Goal: Task Accomplishment & Management: Manage account settings

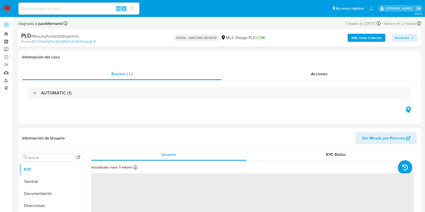
select select "10"
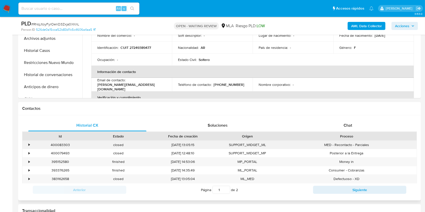
scroll to position [168, 0]
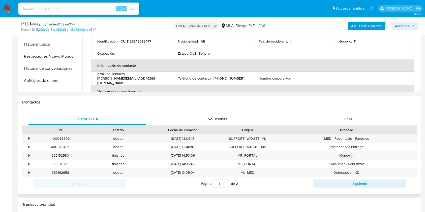
click at [351, 123] on div "Chat" at bounding box center [348, 119] width 118 height 12
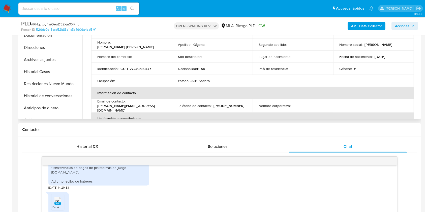
scroll to position [134, 0]
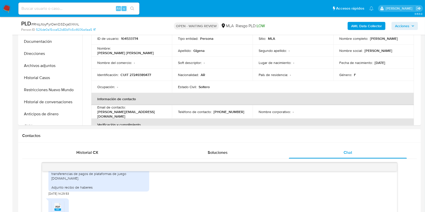
click at [90, 9] on input at bounding box center [78, 8] width 121 height 7
click at [67, 7] on input at bounding box center [78, 8] width 121 height 7
paste input "M4TUMgDWrFsRrpRFowkD2Az4"
type input "M4TUMgDWrFsRrpRFowkD2Az4"
click at [133, 8] on icon "search-icon" at bounding box center [132, 9] width 4 height 4
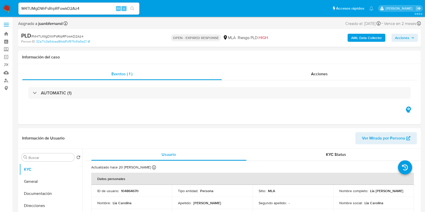
select select "10"
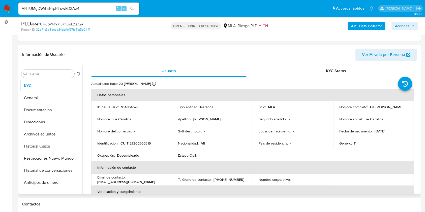
scroll to position [67, 0]
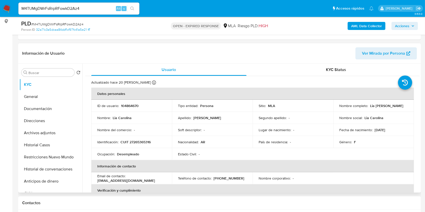
click at [145, 140] on p "CUIT 27265365316" at bounding box center [135, 142] width 30 height 5
copy p "27265365316"
click at [99, 8] on input "M4TUMgDWrFsRrpRFowkD2Az4" at bounding box center [78, 8] width 121 height 7
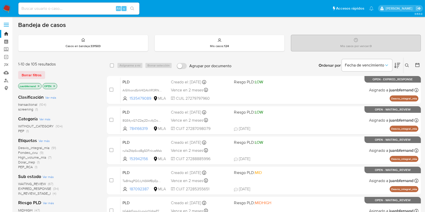
click at [368, 45] on p "Mis casos por vencer : 0" at bounding box center [355, 46] width 31 height 4
click at [405, 63] on icon at bounding box center [407, 65] width 4 height 4
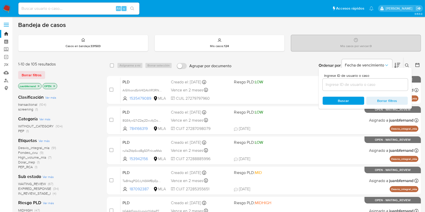
click at [357, 85] on input at bounding box center [364, 84] width 85 height 7
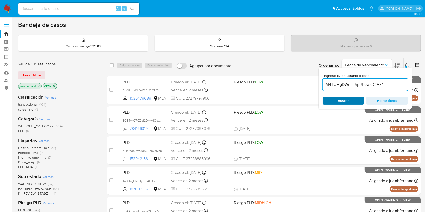
type input "M4TUMgDWrFsRrpRFowkD2Az4"
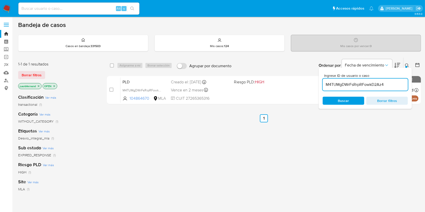
click at [109, 65] on div "select-all-cases-checkbox Asignarme a mí Borrar selección Agrupar por documento…" at bounding box center [264, 66] width 314 height 16
click at [111, 65] on input "checkbox" at bounding box center [112, 65] width 4 height 4
checkbox input "true"
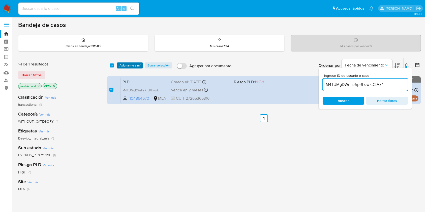
click at [124, 64] on span "Asignarme a mí" at bounding box center [129, 65] width 21 height 5
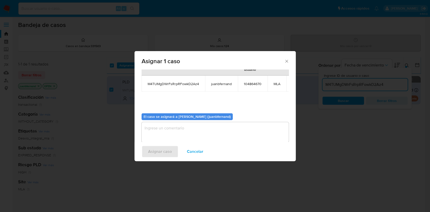
scroll to position [31, 0]
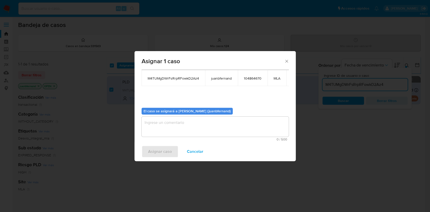
click at [192, 126] on textarea "assign-modal" at bounding box center [215, 127] width 147 height 20
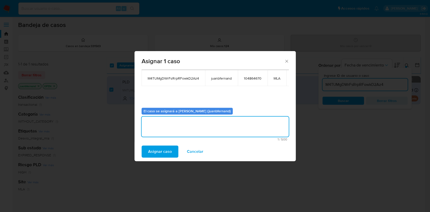
click at [156, 146] on span "Asignar caso" at bounding box center [160, 151] width 24 height 11
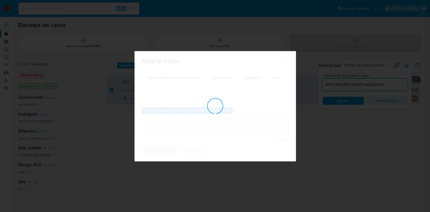
checkbox input "false"
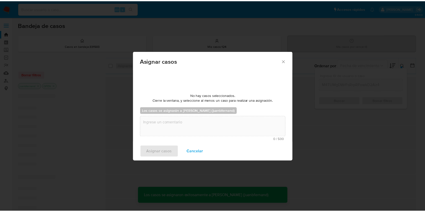
scroll to position [30, 0]
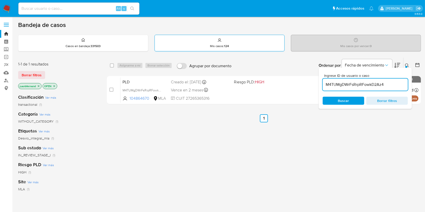
click at [226, 45] on strong "124" at bounding box center [226, 46] width 5 height 5
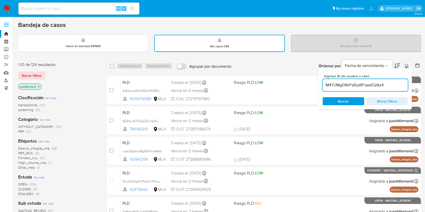
click at [393, 86] on input "M4TUMgDWrFsRrpRFowkD2Az4" at bounding box center [364, 85] width 85 height 7
click at [345, 101] on span "Buscar" at bounding box center [343, 101] width 11 height 8
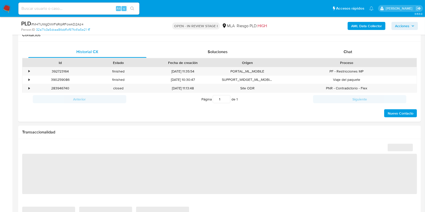
select select "10"
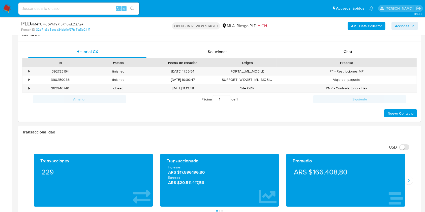
scroll to position [134, 0]
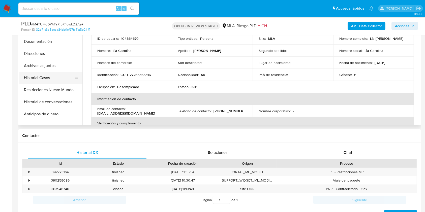
click at [47, 76] on button "Historial Casos" at bounding box center [48, 78] width 59 height 12
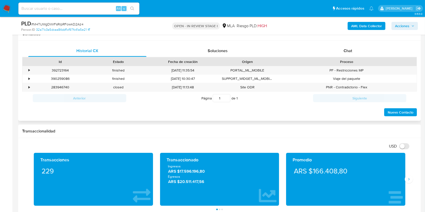
scroll to position [235, 0]
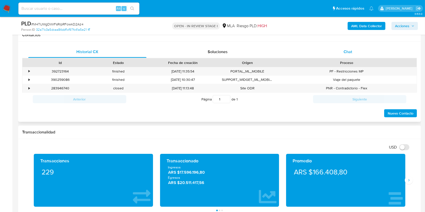
click at [355, 52] on div "Chat" at bounding box center [348, 52] width 118 height 12
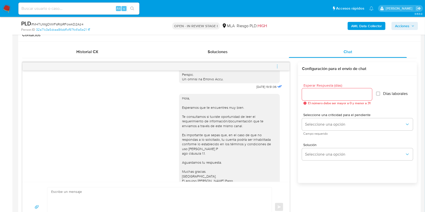
scroll to position [285, 0]
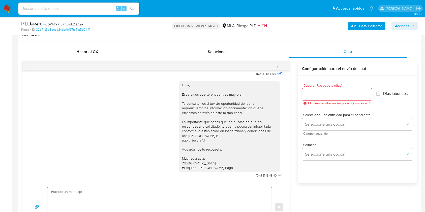
click at [102, 197] on textarea at bounding box center [158, 207] width 214 height 40
paste textarea "Hola. Esperamos que te encuentres muy bien. Te consultamos si tuviste oportunid…"
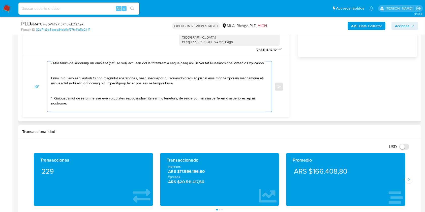
scroll to position [134, 0]
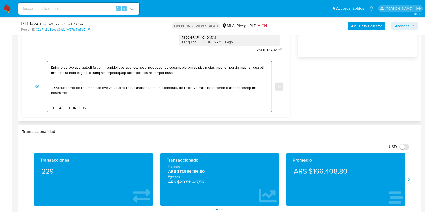
click at [67, 69] on textarea at bounding box center [158, 86] width 214 height 50
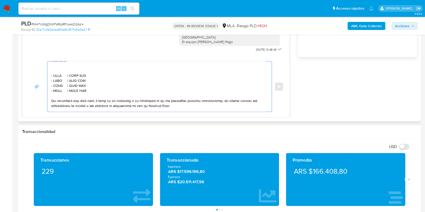
click at [75, 75] on textarea at bounding box center [158, 86] width 214 height 50
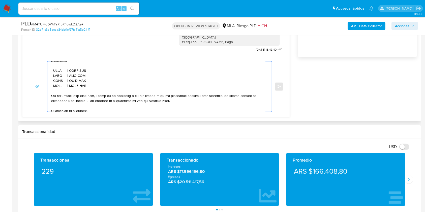
scroll to position [156, 0]
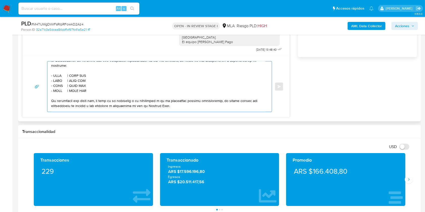
drag, startPoint x: 91, startPoint y: 101, endPoint x: 50, endPoint y: 91, distance: 42.9
click at [50, 91] on div at bounding box center [158, 86] width 222 height 50
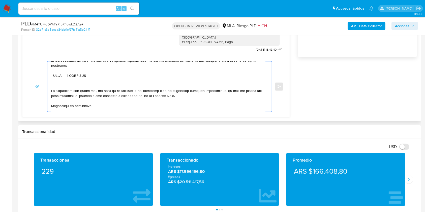
click at [57, 83] on textarea at bounding box center [158, 86] width 214 height 50
paste textarea "GUSTAVO FABIAN AULETTA"
click at [114, 85] on textarea at bounding box center [158, 86] width 214 height 50
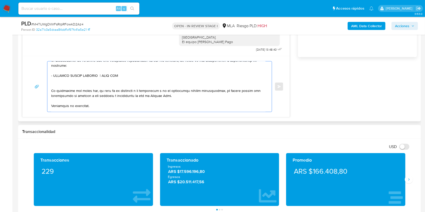
paste textarea "20242433956"
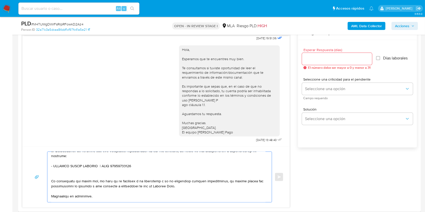
scroll to position [260, 0]
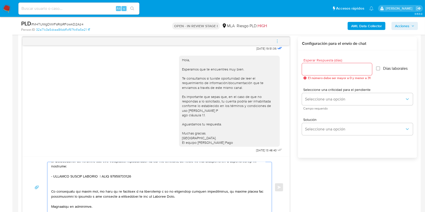
type textarea "Hola. Esperamos que te encuentres muy bien. Te consultamos si tuviste oportunid…"
click at [335, 73] on div at bounding box center [337, 69] width 70 height 12
click at [336, 67] on input "Esperar Respuesta (días)" at bounding box center [337, 69] width 70 height 7
type input "1"
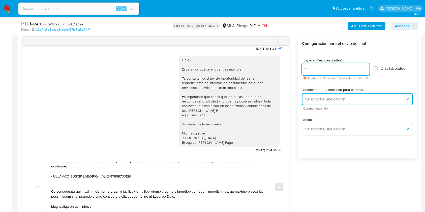
click at [318, 98] on span "Seleccione una opción" at bounding box center [355, 99] width 100 height 5
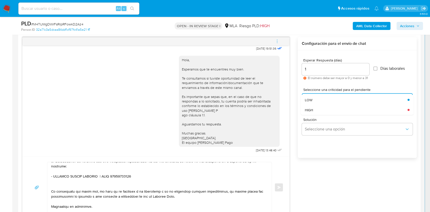
click at [316, 105] on div "HIGH" at bounding box center [355, 110] width 100 height 10
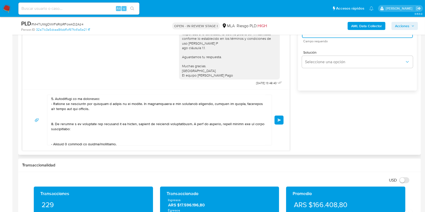
scroll to position [180, 0]
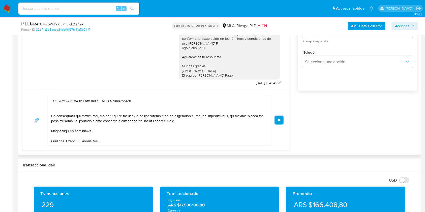
click at [280, 119] on span "Enviar" at bounding box center [279, 120] width 4 height 3
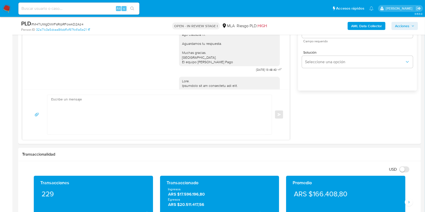
scroll to position [565, 0]
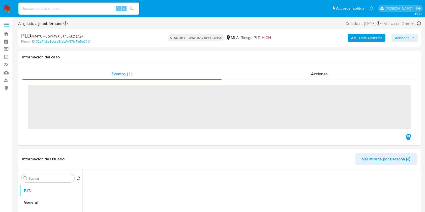
click at [93, 10] on input at bounding box center [78, 8] width 121 height 7
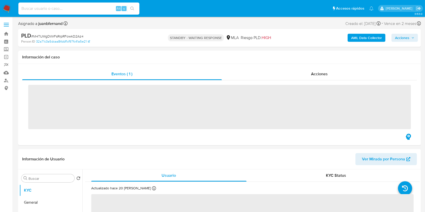
paste input "oRgOuLYn38IpZqjSj55Ukkd7"
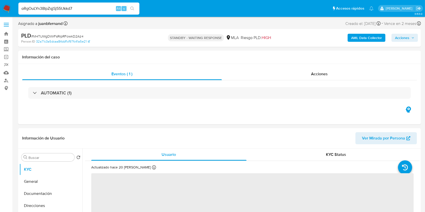
type input "oRgOuLYn38IpZqjSj55Ukkd7"
click at [133, 9] on icon "search-icon" at bounding box center [132, 9] width 4 height 4
select select "10"
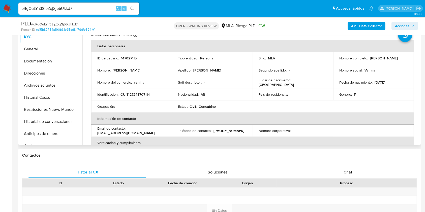
scroll to position [134, 0]
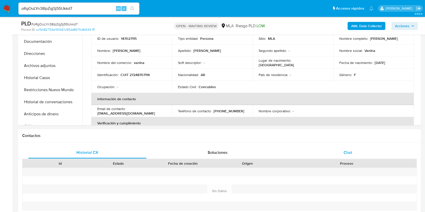
click at [349, 150] on span "Chat" at bounding box center [347, 153] width 9 height 6
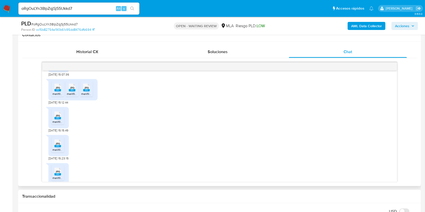
scroll to position [282, 0]
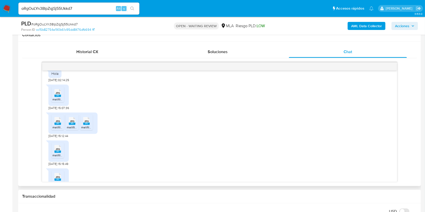
click at [56, 97] on rect at bounding box center [57, 96] width 7 height 2
click at [58, 129] on span "melifile9168219812968506362.jpg" at bounding box center [75, 127] width 46 height 4
click at [71, 123] on span "JPG" at bounding box center [72, 121] width 5 height 3
click at [87, 125] on div "JPG JPG" at bounding box center [86, 121] width 11 height 10
click at [59, 153] on rect at bounding box center [57, 152] width 7 height 2
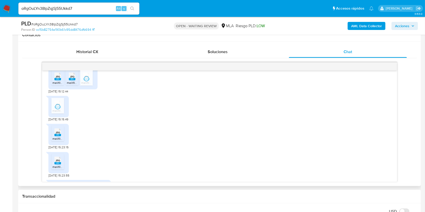
scroll to position [349, 0]
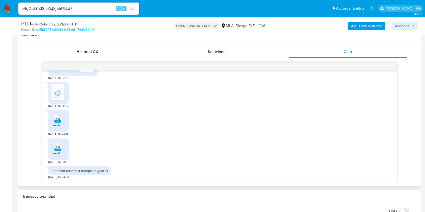
click at [56, 121] on rect at bounding box center [57, 121] width 7 height 2
click at [58, 149] on rect at bounding box center [57, 150] width 7 height 2
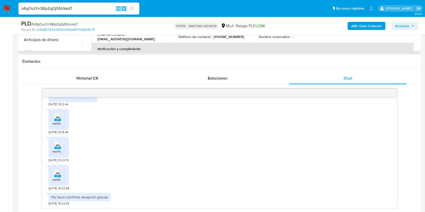
scroll to position [168, 0]
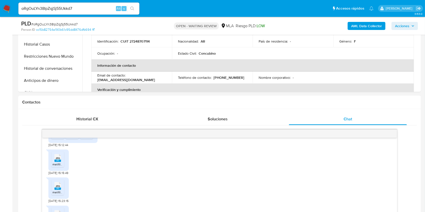
click at [98, 3] on div "oRgOuLYn38IpZqjSj55Ukkd7 Alt s" at bounding box center [78, 9] width 121 height 12
click at [98, 8] on input "oRgOuLYn38IpZqjSj55Ukkd7" at bounding box center [78, 8] width 121 height 7
paste input "52KqGHR6XepQ7jWHr74UGh9V"
type input "52KqGHR6XepQ7jWHr74UGh9V"
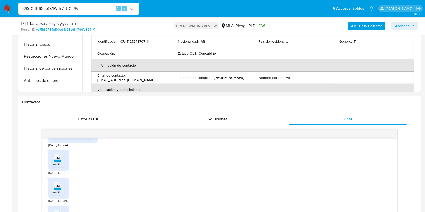
click at [129, 6] on button "search-icon" at bounding box center [132, 8] width 10 height 7
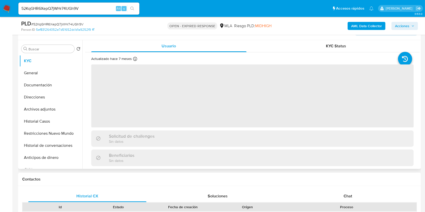
scroll to position [134, 0]
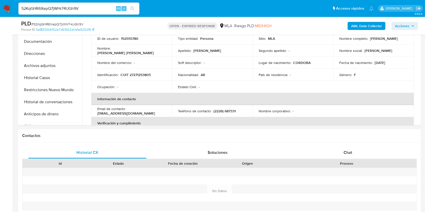
select select "10"
drag, startPoint x: 362, startPoint y: 155, endPoint x: 341, endPoint y: 156, distance: 21.2
click at [362, 155] on div "Chat" at bounding box center [348, 153] width 118 height 12
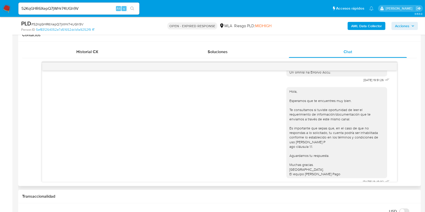
scroll to position [251, 0]
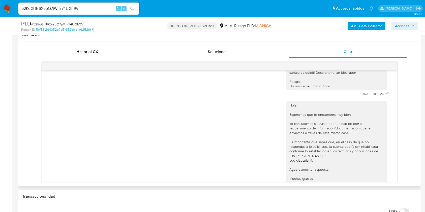
click at [100, 10] on input "52KqGHR6XepQ7jWHr74UGh9V" at bounding box center [78, 8] width 121 height 7
paste input "oLpiPlwMkdAfc4Z5MbRSNbAl"
type input "oLpiPlwMkdAfc4Z5MbRSNbAl"
click at [133, 11] on button "search-icon" at bounding box center [132, 8] width 10 height 7
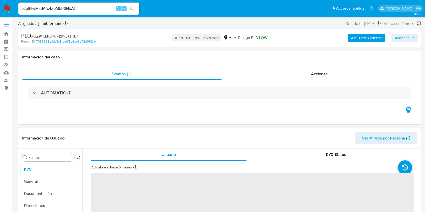
select select "10"
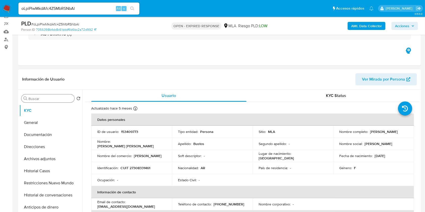
scroll to position [33, 0]
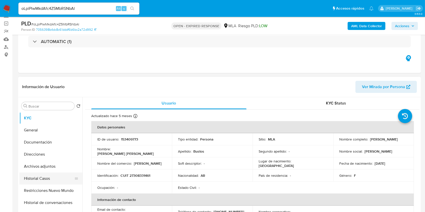
click at [38, 178] on button "Historial Casos" at bounding box center [48, 178] width 59 height 12
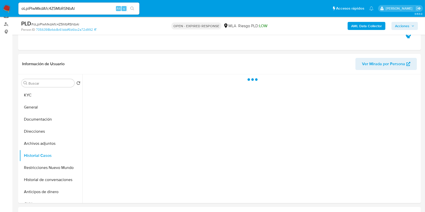
scroll to position [67, 0]
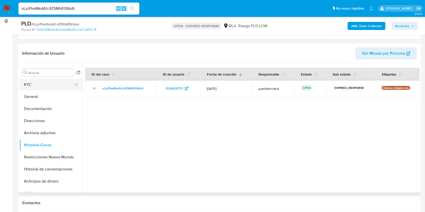
click at [48, 87] on button "KYC" at bounding box center [48, 85] width 59 height 12
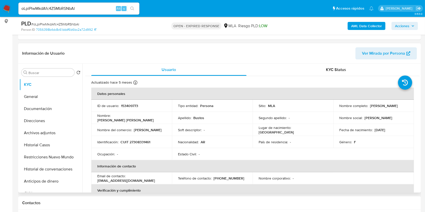
click at [142, 141] on p "CUIT 27308331461" at bounding box center [135, 142] width 30 height 5
copy p "27308331461"
click at [77, 5] on input "oLpiPlwMkdAfc4Z5MbRSNbAl" at bounding box center [78, 8] width 121 height 7
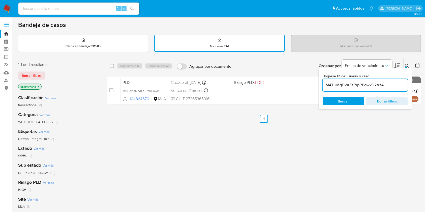
click at [395, 86] on input "M4TUMgDWrFsRrpRFowkD2Az4" at bounding box center [364, 85] width 85 height 7
paste input "oLpiPlwMkdAfc4Z5MbRSNbAl"
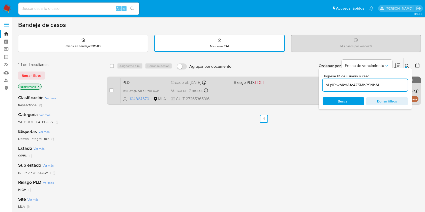
type input "oLpiPlwMkdAfc4Z5MbRSNbAl"
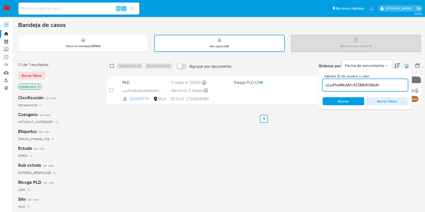
click at [111, 66] on input "checkbox" at bounding box center [112, 66] width 4 height 4
checkbox input "true"
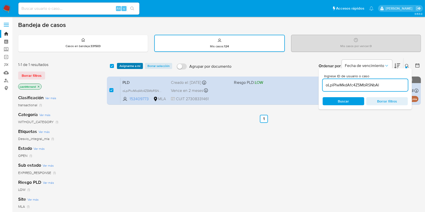
click at [129, 65] on span "Asignarme a mí" at bounding box center [129, 65] width 21 height 5
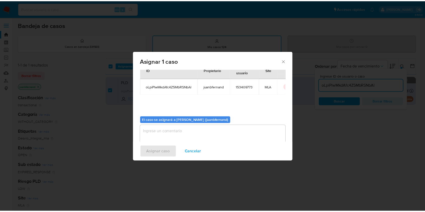
scroll to position [26, 0]
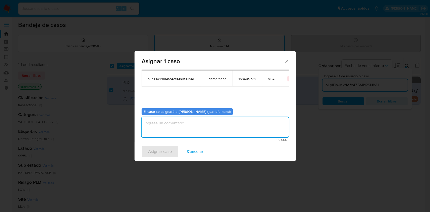
click at [171, 133] on textarea "assign-modal" at bounding box center [215, 127] width 147 height 20
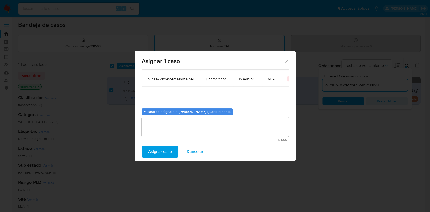
click at [164, 150] on span "Asignar caso" at bounding box center [160, 151] width 24 height 11
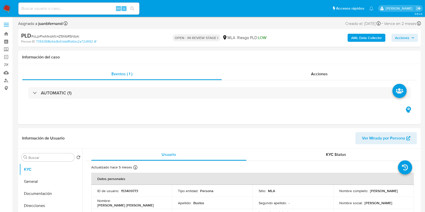
select select "10"
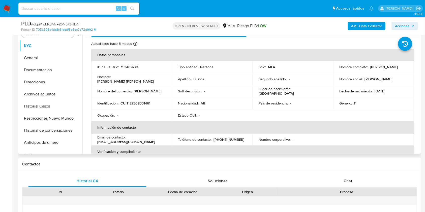
scroll to position [168, 0]
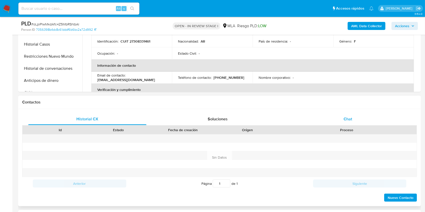
click at [344, 121] on span "Chat" at bounding box center [347, 119] width 9 height 6
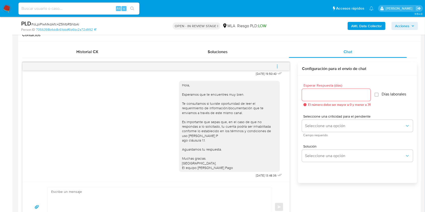
scroll to position [285, 0]
click at [128, 195] on textarea at bounding box center [158, 207] width 214 height 40
paste textarea "Hola. Esperamos que te encuentres muy bien. Te consultamos si tuviste oportunid…"
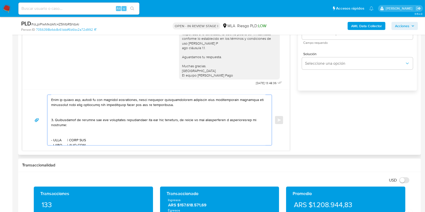
scroll to position [168, 0]
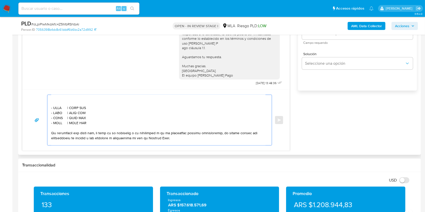
click at [97, 104] on textarea at bounding box center [158, 120] width 214 height 50
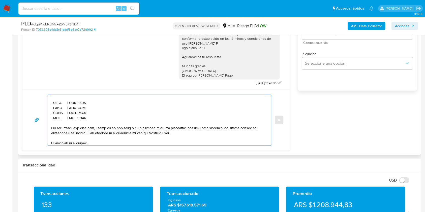
scroll to position [163, 0]
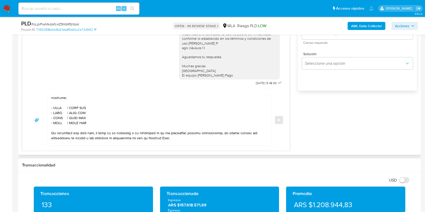
click at [57, 118] on textarea at bounding box center [158, 120] width 214 height 50
click at [57, 116] on textarea at bounding box center [158, 120] width 214 height 50
paste textarea "Ruben Francisco Rodriguez"
click at [110, 116] on textarea at bounding box center [158, 120] width 214 height 50
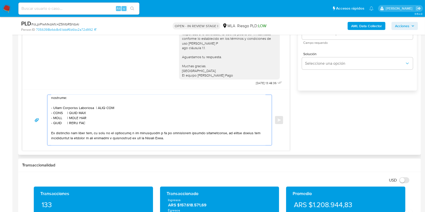
click at [110, 116] on textarea at bounding box center [158, 120] width 214 height 50
paste textarea "20345323687"
click at [60, 122] on textarea at bounding box center [158, 120] width 214 height 50
paste textarea "Banco Comafi S.a."
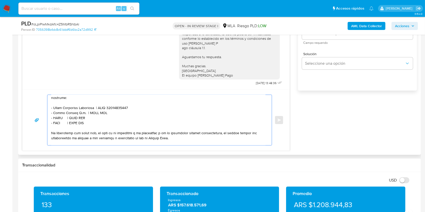
click at [98, 122] on textarea at bounding box center [158, 120] width 214 height 50
paste textarea "30604731018"
click at [58, 127] on textarea at bounding box center [158, 120] width 214 height 50
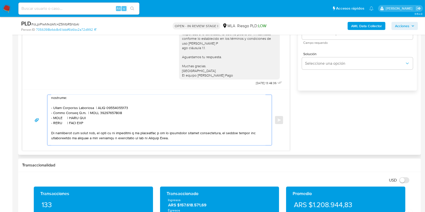
paste textarea "Gimas Srl"
click at [83, 126] on textarea at bounding box center [158, 120] width 214 height 50
paste textarea "30715992384"
drag, startPoint x: 97, startPoint y: 133, endPoint x: 34, endPoint y: 132, distance: 63.0
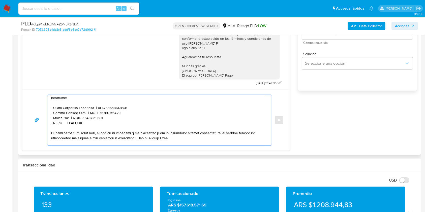
click at [34, 132] on div "Enviar" at bounding box center [155, 120] width 255 height 51
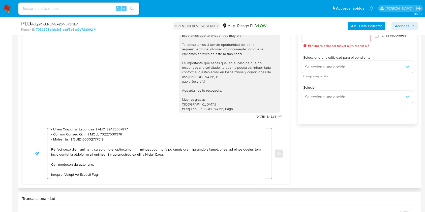
scroll to position [227, 0]
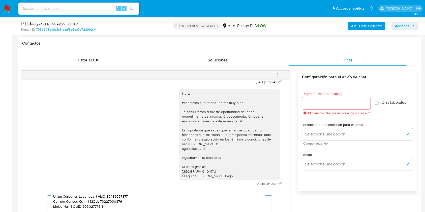
type textarea "Hola. Esperamos que te encuentres muy bien. Te consultamos si tuviste oportunid…"
click at [323, 101] on input "Esperar Respuesta (días)" at bounding box center [336, 103] width 68 height 7
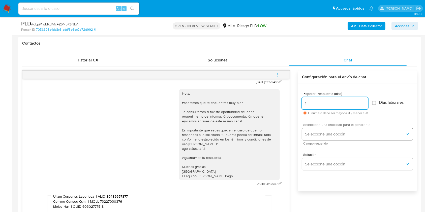
type input "1"
click at [316, 130] on button "Seleccione una opción" at bounding box center [357, 134] width 111 height 12
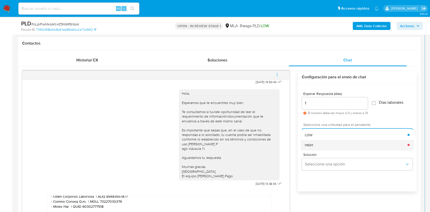
click at [312, 140] on div "HIGH" at bounding box center [356, 145] width 103 height 10
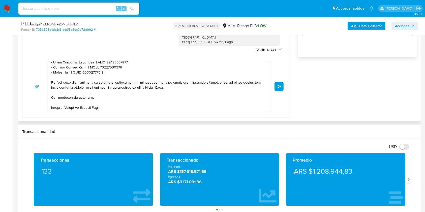
scroll to position [190, 0]
click at [280, 86] on span "Enviar" at bounding box center [279, 86] width 4 height 3
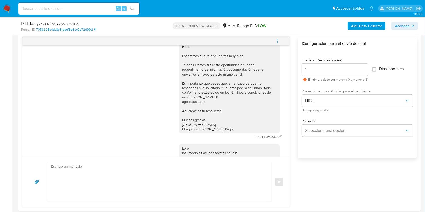
scroll to position [574, 0]
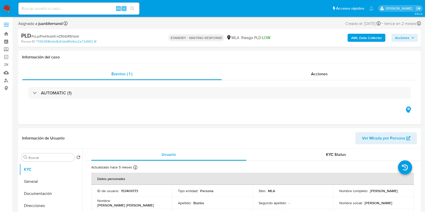
select select "10"
click at [100, 7] on input at bounding box center [78, 8] width 121 height 7
paste input "D8Bnsx0ZwV829BmaNN8czZ26"
type input "D8Bnsx0ZwV829BmaNN8czZ26"
click at [126, 9] on div "D8Bnsx0ZwV829BmaNN8czZ26 Alt s" at bounding box center [78, 9] width 121 height 12
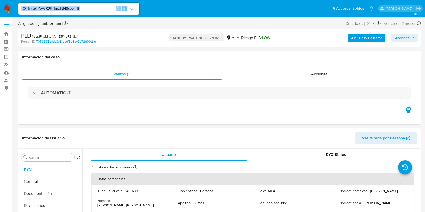
click at [132, 10] on icon "search-icon" at bounding box center [132, 9] width 4 height 4
select select "10"
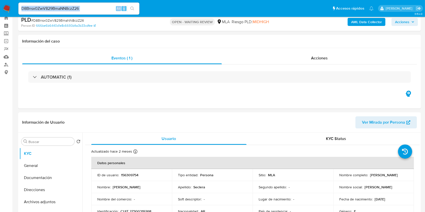
scroll to position [101, 0]
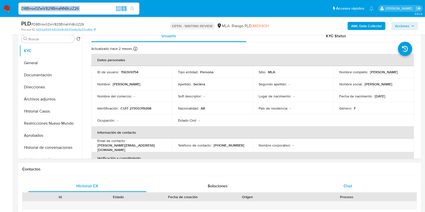
click at [352, 188] on div "Chat" at bounding box center [348, 186] width 118 height 12
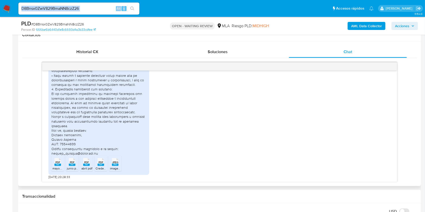
scroll to position [440, 0]
click at [54, 161] on div "PDF PDF" at bounding box center [57, 162] width 11 height 10
click at [71, 167] on span "junio.pdf" at bounding box center [73, 168] width 12 height 4
click at [84, 164] on rect at bounding box center [86, 165] width 7 height 2
click at [98, 164] on rect at bounding box center [100, 165] width 7 height 2
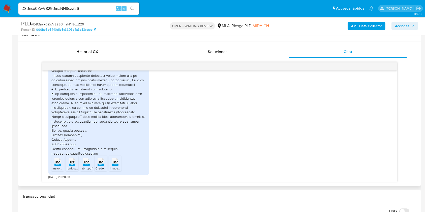
click at [112, 163] on span "JPEG" at bounding box center [115, 162] width 6 height 3
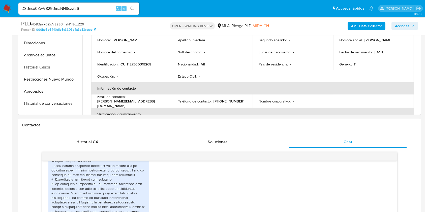
scroll to position [134, 0]
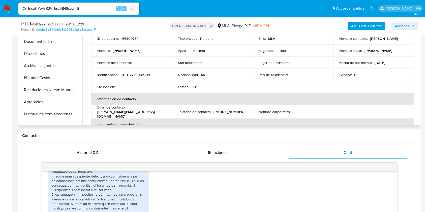
click at [144, 76] on p "CUIT 27300319268" at bounding box center [135, 75] width 31 height 5
copy p "27300319268"
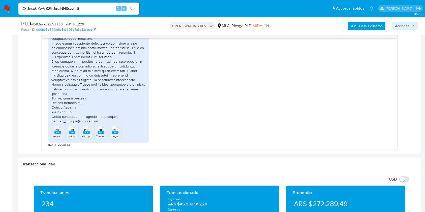
scroll to position [268, 0]
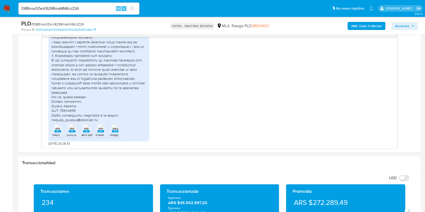
click at [82, 4] on div "D8Bnsx0ZwV829BmaNN8czZ26 Alt s" at bounding box center [78, 9] width 121 height 12
click at [83, 6] on input "D8Bnsx0ZwV829BmaNN8czZ26" at bounding box center [78, 8] width 121 height 7
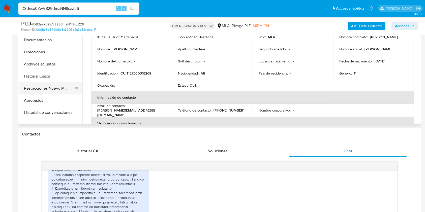
scroll to position [134, 0]
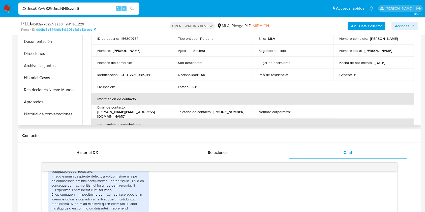
click at [149, 77] on p "CUIT 27300319268" at bounding box center [135, 75] width 31 height 5
copy p "27300319268"
click at [91, 8] on input "D8Bnsx0ZwV829BmaNN8czZ26" at bounding box center [78, 8] width 121 height 7
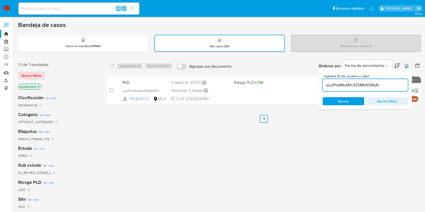
click at [394, 88] on div "oLpiPlwMkdAfc4Z5MbRSNbAl" at bounding box center [364, 85] width 85 height 12
click at [394, 87] on input "oLpiPlwMkdAfc4Z5MbRSNbAl" at bounding box center [364, 85] width 85 height 7
paste input "D8Bnsx0ZwV829BmaNN8czZ26"
type input "D8Bnsx0ZwV829BmaNN8czZ26"
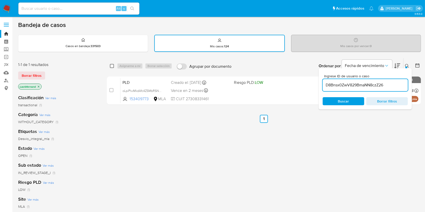
click at [112, 64] on input "checkbox" at bounding box center [112, 66] width 4 height 4
checkbox input "true"
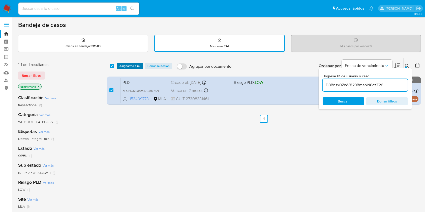
click at [124, 65] on span "Asignarme a mí" at bounding box center [129, 65] width 21 height 5
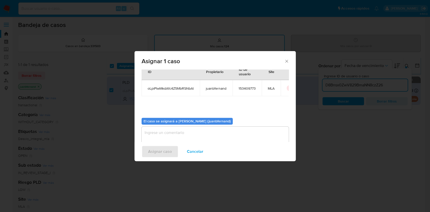
scroll to position [26, 0]
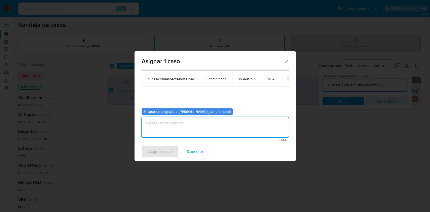
click at [176, 132] on textarea "assign-modal" at bounding box center [215, 127] width 147 height 20
click at [168, 153] on span "Asignar caso" at bounding box center [160, 151] width 24 height 11
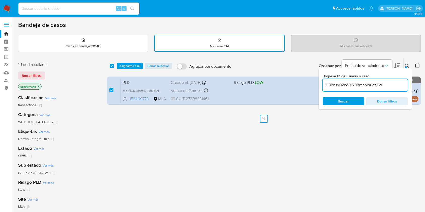
click at [126, 64] on span "Asignarme a mí" at bounding box center [129, 65] width 21 height 5
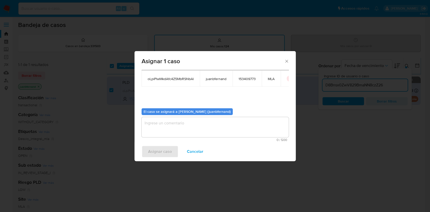
click at [172, 128] on textarea "assign-modal" at bounding box center [215, 127] width 147 height 20
click at [169, 152] on span "Asignar caso" at bounding box center [160, 151] width 24 height 11
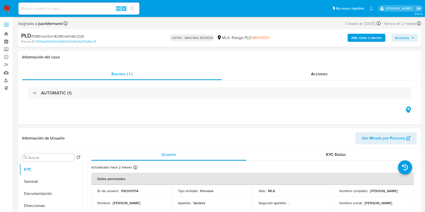
select select "10"
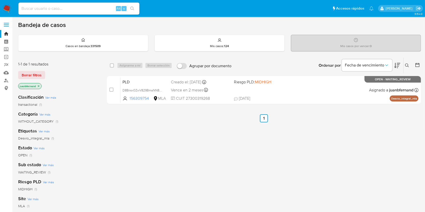
click at [407, 65] on icon at bounding box center [407, 65] width 4 height 4
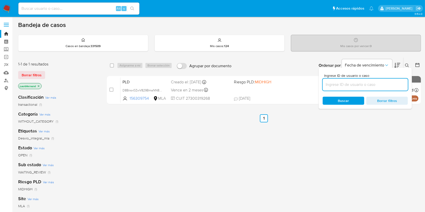
click at [359, 85] on input at bounding box center [364, 84] width 85 height 7
type input "D8Bnsx0ZwV829BmaNN8czZ26"
drag, startPoint x: 110, startPoint y: 65, endPoint x: 121, endPoint y: 67, distance: 11.3
click at [110, 65] on input "checkbox" at bounding box center [112, 65] width 4 height 4
checkbox input "true"
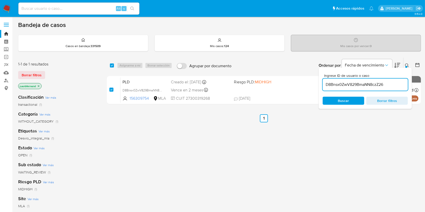
checkbox input "true"
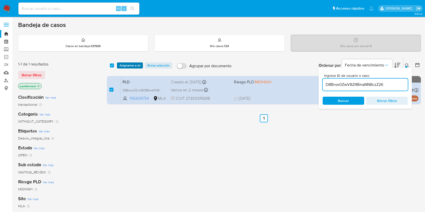
click at [124, 65] on span "Asignarme a mí" at bounding box center [129, 65] width 21 height 5
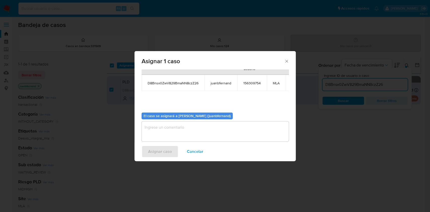
scroll to position [31, 0]
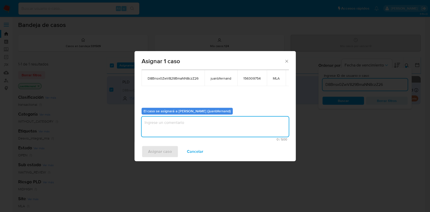
click at [173, 130] on textarea "assign-modal" at bounding box center [215, 127] width 147 height 20
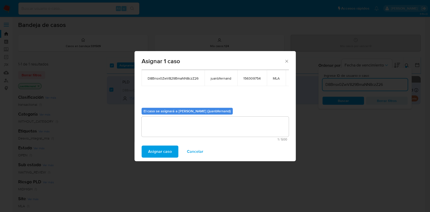
click at [163, 155] on span "Asignar caso" at bounding box center [160, 151] width 24 height 11
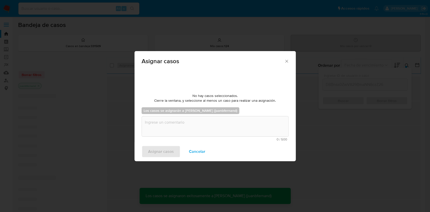
checkbox input "false"
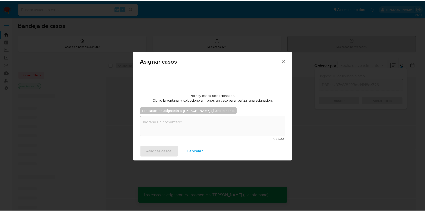
scroll to position [30, 0]
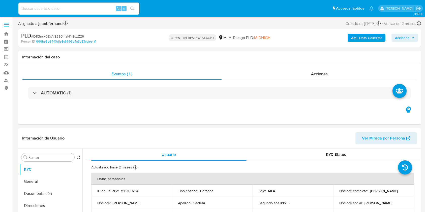
select select "10"
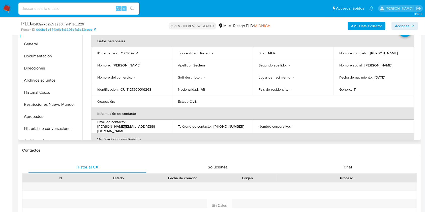
scroll to position [134, 0]
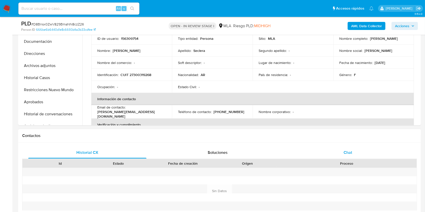
click at [372, 153] on div "Chat" at bounding box center [348, 153] width 118 height 12
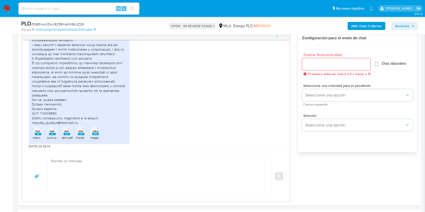
scroll to position [268, 0]
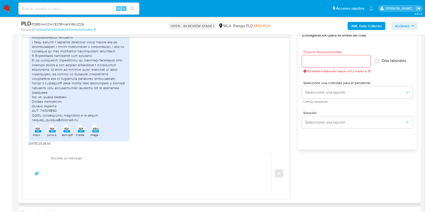
click at [75, 169] on textarea at bounding box center [158, 174] width 214 height 40
paste textarea "Confirmamos la recepción de la documentación enviada. No obstante, es necesario…"
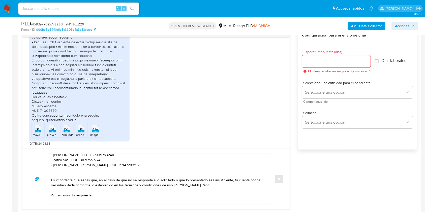
scroll to position [0, 0]
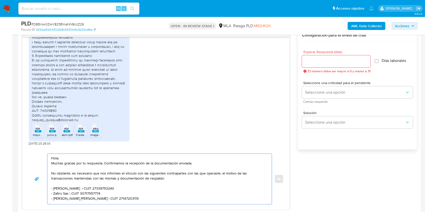
drag, startPoint x: 125, startPoint y: 198, endPoint x: 101, endPoint y: 173, distance: 35.1
click at [101, 173] on textarea "Hola. Muchas gracias por tu respuesta. Confirmamos la recepción de la documenta…" at bounding box center [158, 179] width 214 height 50
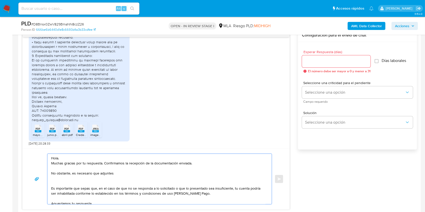
type textarea "Hola. Muchas gracias por tu respuesta. Confirmamos la recepción de la documenta…"
click at [97, 5] on input at bounding box center [78, 8] width 121 height 7
paste input "RWnRSKzUuvglIQ4yIEIJvymx"
click at [138, 8] on input "RWnRSKzUuvglIQ4yIEIJvymx" at bounding box center [78, 8] width 121 height 7
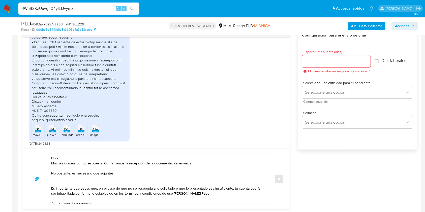
type input "RWnRSKzUuvglIQ4yIEIJvymx"
click at [133, 8] on icon "search-icon" at bounding box center [132, 9] width 4 height 4
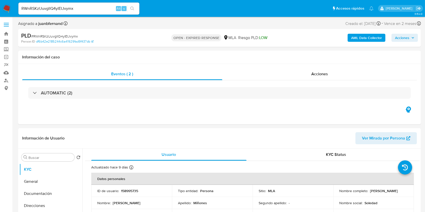
select select "10"
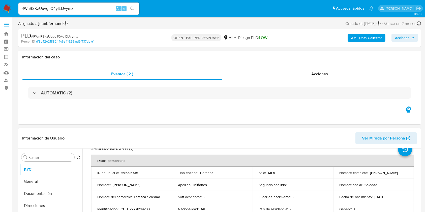
scroll to position [33, 0]
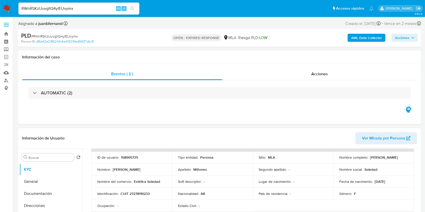
click at [149, 193] on p "CUIT 27278119233" at bounding box center [134, 193] width 29 height 5
click at [149, 192] on p "CUIT 27278119233" at bounding box center [134, 193] width 29 height 5
copy p "27278119233"
click at [145, 194] on p "CUIT 27278119233" at bounding box center [134, 193] width 29 height 5
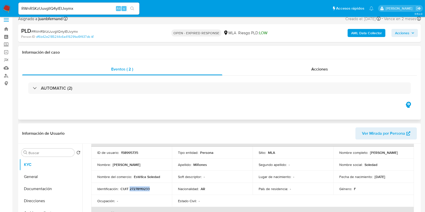
scroll to position [67, 0]
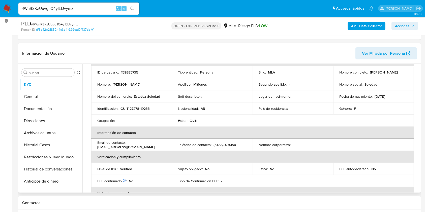
drag, startPoint x: 166, startPoint y: 111, endPoint x: 177, endPoint y: 122, distance: 15.8
click at [166, 111] on td "Identificación : CUIT 27278119233" at bounding box center [131, 108] width 81 height 12
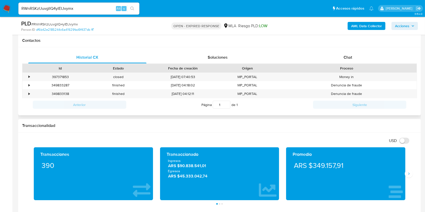
scroll to position [235, 0]
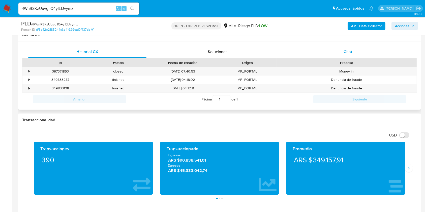
click at [359, 51] on div "Chat" at bounding box center [348, 52] width 118 height 12
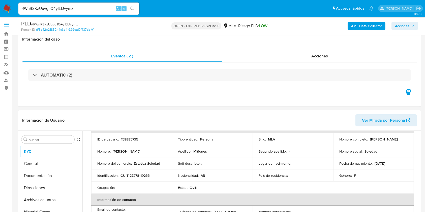
scroll to position [67, 0]
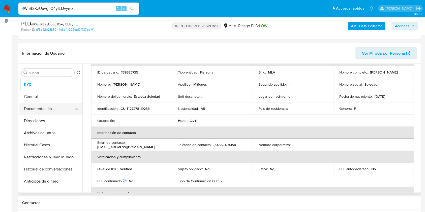
click at [55, 110] on button "Documentación" at bounding box center [48, 109] width 59 height 12
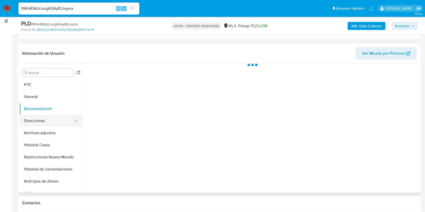
scroll to position [0, 0]
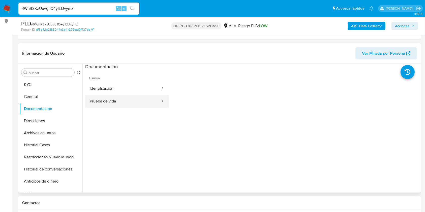
click at [121, 99] on button "Prueba de vida" at bounding box center [123, 101] width 76 height 13
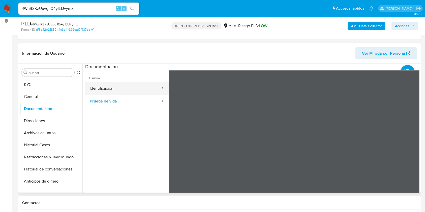
click at [132, 90] on button "Identificación" at bounding box center [123, 88] width 76 height 13
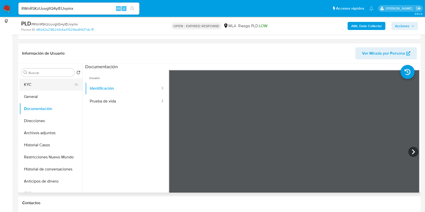
click at [63, 84] on button "KYC" at bounding box center [48, 85] width 59 height 12
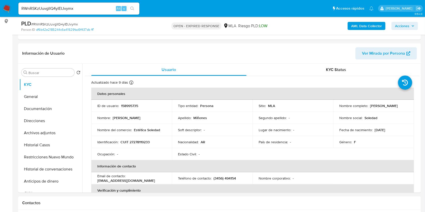
click at [98, 9] on input "RWnRSKzUuvglIQ4yIEIJvymx" at bounding box center [78, 8] width 121 height 7
paste input "TfoXH2pWQ3RJQ9ZjsM0Ee1aw"
type input "TfoXH2pWQ3RJQ9ZjsM0Ee1aw"
click at [132, 5] on button "search-icon" at bounding box center [132, 8] width 10 height 7
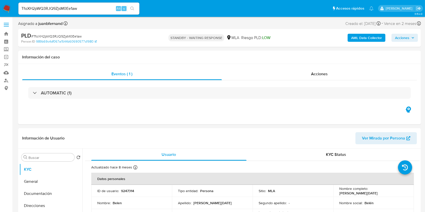
select select "10"
click at [85, 9] on input "TfoXH2pWQ3RJQ9ZjsM0Ee1aw" at bounding box center [78, 8] width 121 height 7
paste input "bX6J8OToJd7xOssE1y5QbYpQ"
type input "bX6J8OToJd7xOssE1y5QbYpQ"
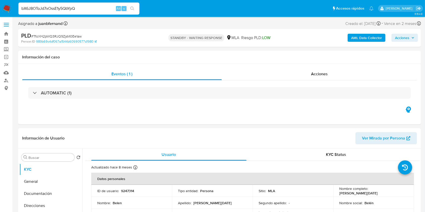
click at [142, 9] on ul "Pausado Ver notificaciones bX6J8OToJd7xOssE1y5QbYpQ Alt s Accesos rápidos Presi…" at bounding box center [196, 8] width 360 height 13
click at [135, 9] on button "search-icon" at bounding box center [132, 8] width 10 height 7
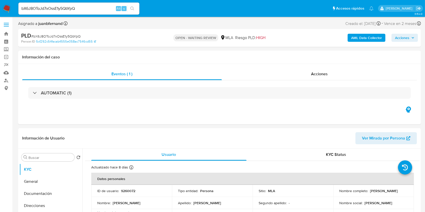
select select "10"
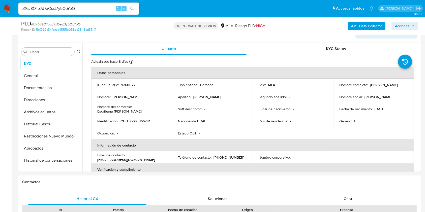
scroll to position [134, 0]
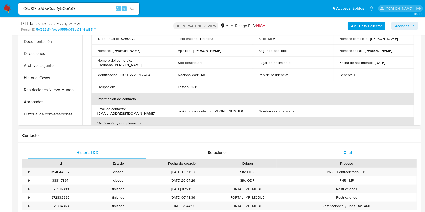
click at [358, 149] on div "Chat" at bounding box center [348, 153] width 118 height 12
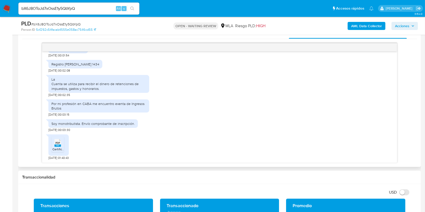
scroll to position [268, 0]
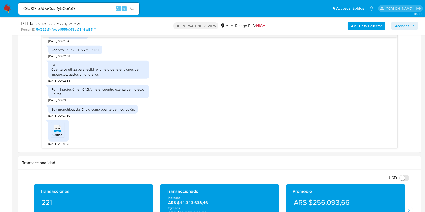
click at [93, 8] on input "bX6J8OToJd7xOssE1y5QbYpQ" at bounding box center [78, 8] width 121 height 7
paste input "m1yYsRaH32OWC1drsI7V5LeH"
type input "m1yYsRaH32OWC1drsI7V5LeH"
click at [132, 7] on icon "search-icon" at bounding box center [132, 9] width 4 height 4
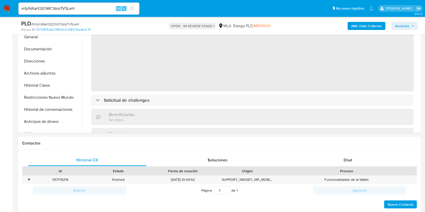
scroll to position [134, 0]
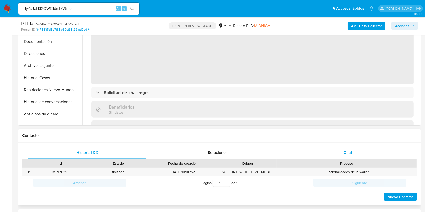
click at [360, 147] on div "Chat" at bounding box center [348, 153] width 118 height 12
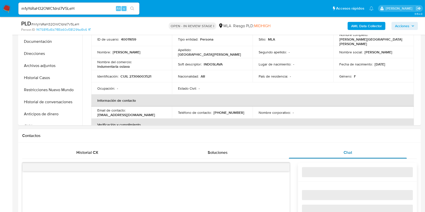
select select "10"
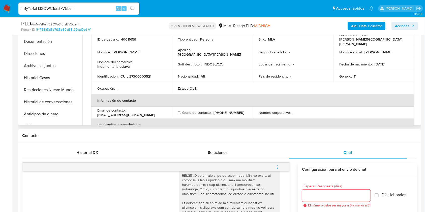
click at [135, 75] on p "CUIL 27306003521" at bounding box center [135, 76] width 31 height 5
copy p "27306003521"
click at [40, 78] on button "Historial Casos" at bounding box center [48, 78] width 59 height 12
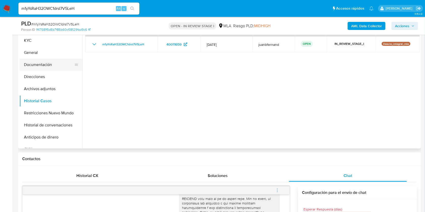
scroll to position [101, 0]
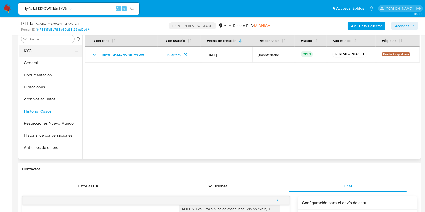
click at [41, 45] on button "KYC" at bounding box center [48, 51] width 59 height 12
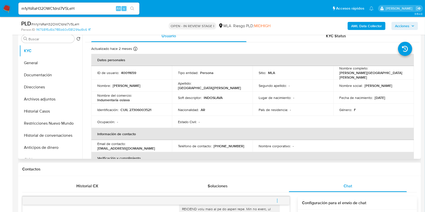
click at [155, 146] on p "debyfss@hotmail.com" at bounding box center [126, 148] width 58 height 5
drag, startPoint x: 158, startPoint y: 144, endPoint x: 132, endPoint y: 145, distance: 25.5
click at [132, 146] on p "debyfss@hotmail.com" at bounding box center [126, 148] width 58 height 5
copy p "debyfss@hotmail.com"
click at [108, 99] on p "Indumentaria oslava" at bounding box center [113, 100] width 32 height 5
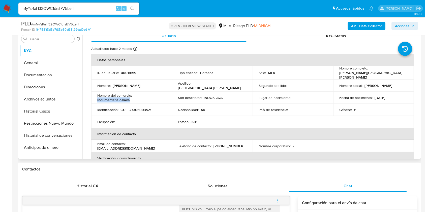
drag, startPoint x: 108, startPoint y: 99, endPoint x: 125, endPoint y: 98, distance: 17.2
click at [125, 98] on p "Indumentaria oslava" at bounding box center [113, 100] width 32 height 5
copy p "Indumentaria oslava"
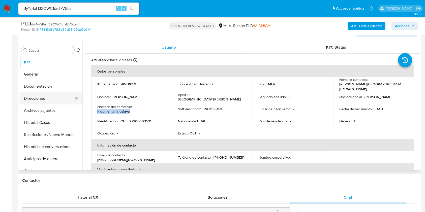
scroll to position [67, 0]
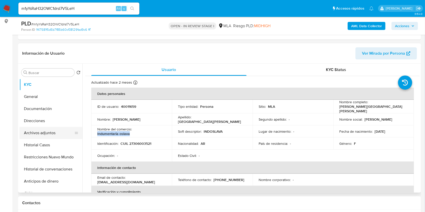
click at [35, 138] on button "Archivos adjuntos" at bounding box center [48, 133] width 59 height 12
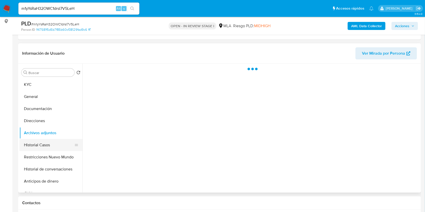
click at [38, 142] on button "Historial Casos" at bounding box center [48, 145] width 59 height 12
click at [46, 119] on button "Direcciones" at bounding box center [48, 121] width 59 height 12
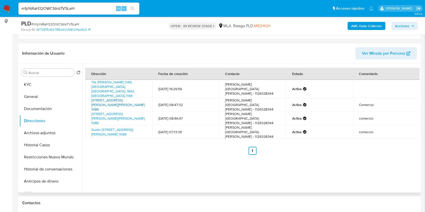
click at [109, 98] on link "Calle Guido Spano 1086, Lanús Oeste, Buenos Aires, 1824, Argentina 1086" at bounding box center [117, 105] width 53 height 14
click at [109, 82] on link "Tte Insua 1146, Monte Grande, Buenos Aires, 1842, Argentina 1146" at bounding box center [113, 89] width 44 height 19
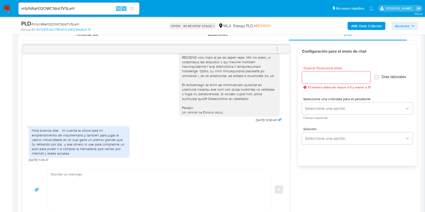
scroll to position [268, 0]
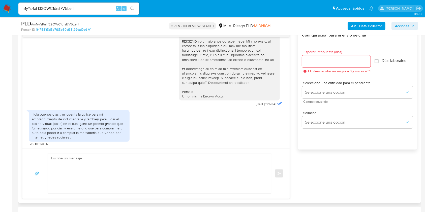
click at [29, 143] on span "18/07/2025 11:33:47" at bounding box center [39, 144] width 20 height 4
drag, startPoint x: 29, startPoint y: 143, endPoint x: 38, endPoint y: 143, distance: 8.3
click at [38, 143] on span "18/07/2025 11:33:47" at bounding box center [39, 144] width 20 height 4
copy span "18/07/2025"
click at [64, 114] on div "Hola buenos días .. mi cuenta la utilice para mí emprendimiento de indumentaria…" at bounding box center [79, 125] width 95 height 27
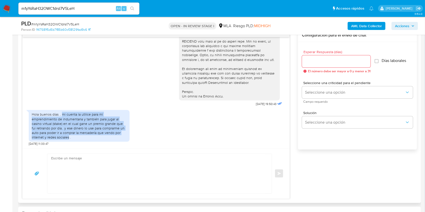
drag, startPoint x: 64, startPoint y: 114, endPoint x: 63, endPoint y: 136, distance: 22.2
click at [63, 136] on div "Hola buenos días .. mi cuenta la utilice para mí emprendimiento de indumentaria…" at bounding box center [79, 125] width 95 height 27
copy div "mi cuenta la utilice para mí emprendimiento de indumentaria y también para juga…"
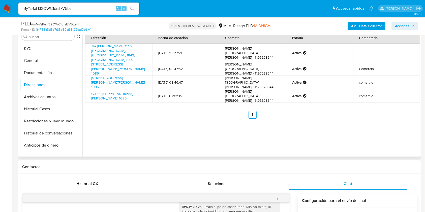
scroll to position [101, 0]
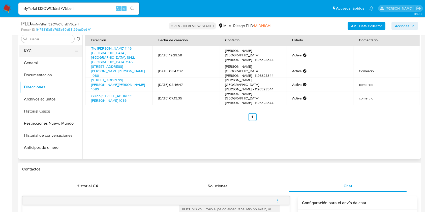
click at [41, 54] on button "KYC" at bounding box center [48, 51] width 59 height 12
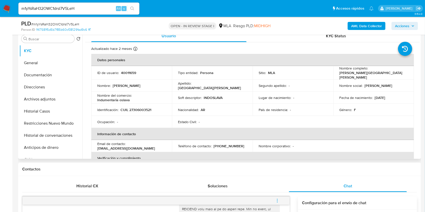
click at [142, 109] on p "CUIL 27306003521" at bounding box center [135, 110] width 31 height 5
copy p "27306003521"
click at [137, 108] on p "CUIL 27306003521" at bounding box center [135, 110] width 31 height 5
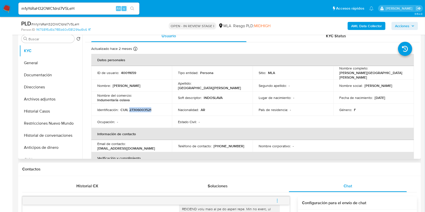
copy p "27306003521"
click at [75, 23] on span "# m1yYsRaH32OWC1drsI7V5LeH" at bounding box center [55, 24] width 48 height 5
click at [74, 23] on span "# m1yYsRaH32OWC1drsI7V5LeH" at bounding box center [55, 24] width 48 height 5
copy span "m1yYsRaH32OWC1drsI7V5LeH"
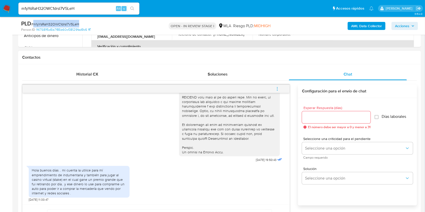
scroll to position [235, 0]
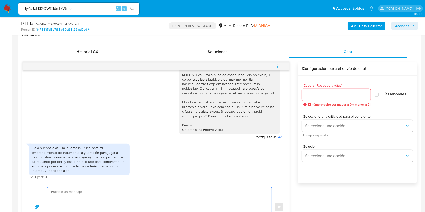
click at [110, 193] on textarea at bounding box center [158, 207] width 214 height 40
paste textarea "Hola XXX, Muchas gracias por tu respuesta. Analizamos tu caso y verificamos que…"
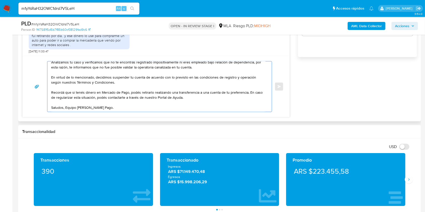
scroll to position [0, 0]
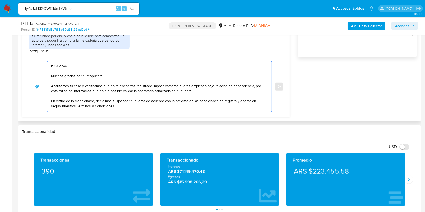
click at [62, 66] on textarea "Hola XXX, Muchas gracias por tu respuesta. Analizamos tu caso y verificamos que…" at bounding box center [158, 86] width 214 height 50
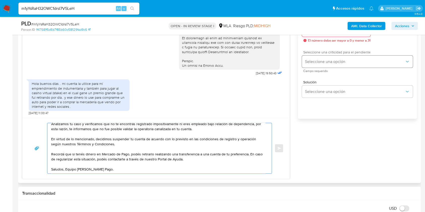
scroll to position [260, 0]
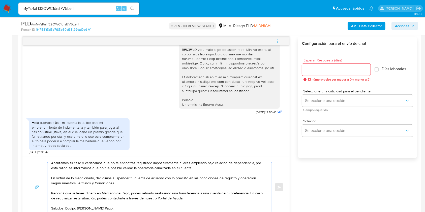
type textarea "Hola. Muchas gracias por tu respuesta. Analizamos tu caso y verificamos que no …"
click at [329, 64] on div at bounding box center [336, 70] width 68 height 12
click at [328, 72] on input "Esperar Respuesta (días)" at bounding box center [336, 69] width 68 height 7
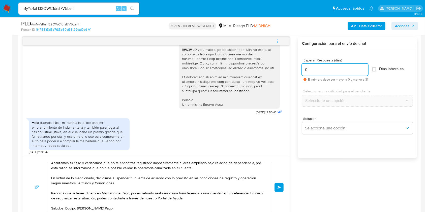
type input "0"
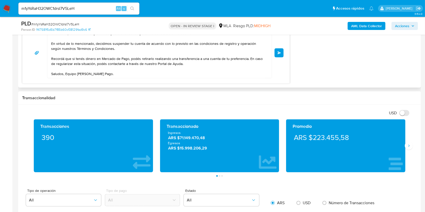
scroll to position [361, 0]
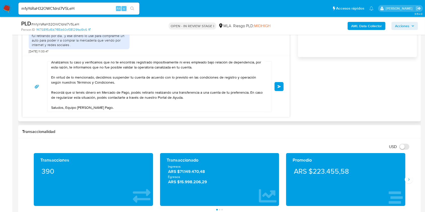
click at [281, 87] on button "Enviar" at bounding box center [278, 86] width 9 height 9
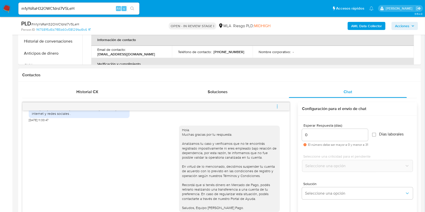
scroll to position [193, 0]
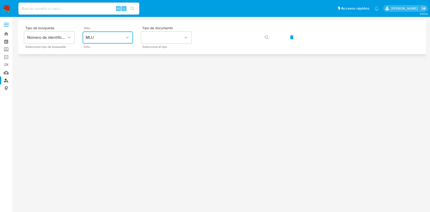
click at [127, 37] on icon "site_id" at bounding box center [127, 37] width 5 height 5
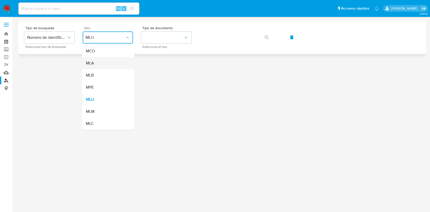
click at [119, 64] on div "MLA" at bounding box center [106, 63] width 41 height 12
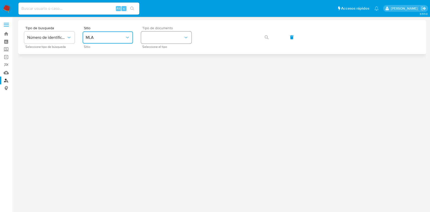
click at [166, 42] on button "identificationType" at bounding box center [166, 37] width 50 height 12
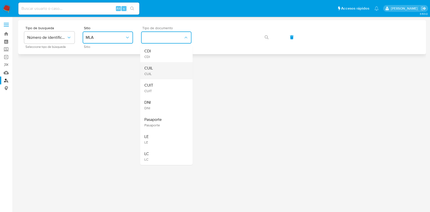
click at [168, 69] on div "CUIL CUIL" at bounding box center [164, 70] width 41 height 17
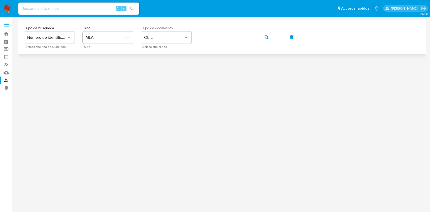
click at [269, 38] on button "button" at bounding box center [266, 37] width 17 height 12
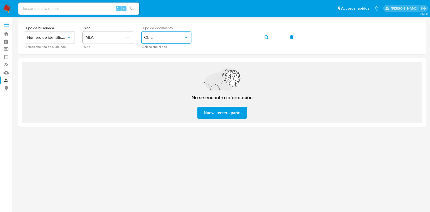
drag, startPoint x: 177, startPoint y: 38, endPoint x: 177, endPoint y: 41, distance: 2.8
click at [177, 39] on span "CUIL" at bounding box center [163, 37] width 39 height 5
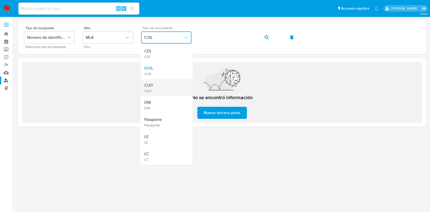
click at [169, 80] on div "CUIT CUIT" at bounding box center [164, 87] width 41 height 17
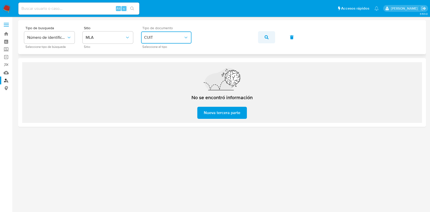
click at [262, 36] on button "button" at bounding box center [266, 37] width 17 height 12
click at [275, 37] on div "Tipo de busqueda Número de identificación Seleccione tipo de búsqueda Sitio MLA…" at bounding box center [222, 37] width 396 height 22
click at [272, 37] on button "button" at bounding box center [266, 37] width 17 height 12
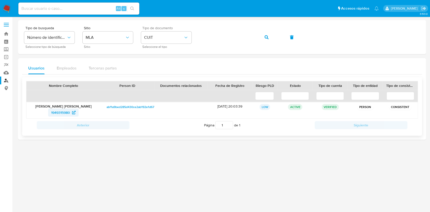
click at [58, 110] on span "1949315980" at bounding box center [60, 113] width 19 height 8
click at [263, 37] on button "button" at bounding box center [266, 37] width 17 height 12
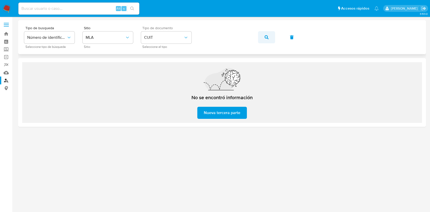
click at [259, 35] on button "button" at bounding box center [266, 37] width 17 height 12
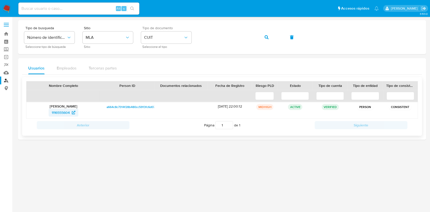
click at [60, 112] on span "1116555604" at bounding box center [61, 113] width 18 height 8
click at [262, 37] on button "button" at bounding box center [266, 37] width 17 height 12
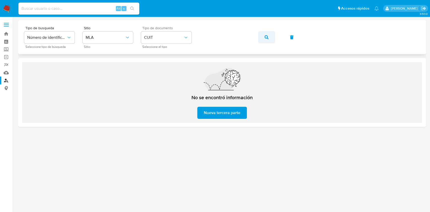
click at [264, 39] on span "button" at bounding box center [266, 37] width 4 height 11
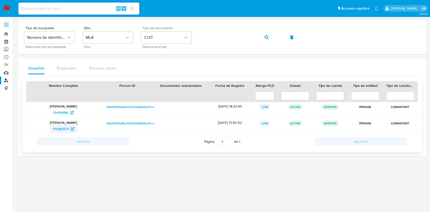
click at [59, 130] on span "175283571" at bounding box center [61, 129] width 16 height 8
click at [262, 37] on button "button" at bounding box center [266, 37] width 17 height 12
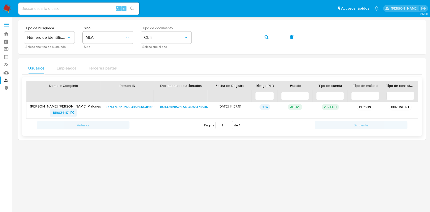
click at [65, 112] on span "169034117" at bounding box center [61, 113] width 16 height 8
click at [270, 39] on button "button" at bounding box center [266, 37] width 17 height 12
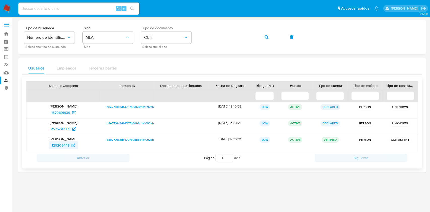
click at [71, 145] on span "120209448" at bounding box center [63, 145] width 23 height 8
click at [265, 39] on icon "button" at bounding box center [266, 37] width 4 height 4
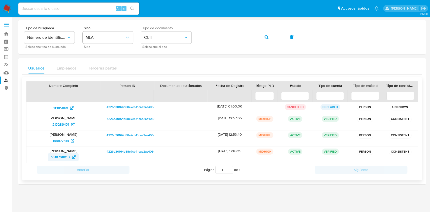
click at [60, 155] on span "1019708057" at bounding box center [60, 157] width 19 height 8
click at [269, 37] on button "button" at bounding box center [266, 37] width 17 height 12
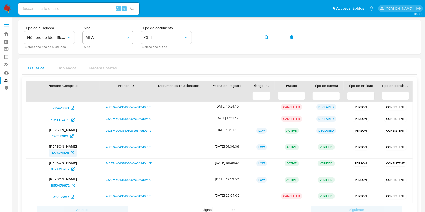
click at [69, 150] on span "127624928" at bounding box center [60, 153] width 17 height 8
click at [264, 37] on icon "button" at bounding box center [266, 37] width 4 height 4
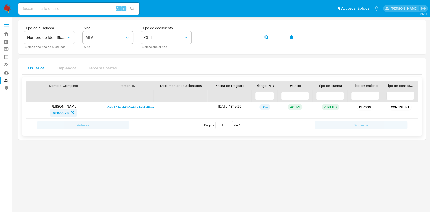
click at [60, 111] on span "51409078" at bounding box center [61, 113] width 16 height 8
drag, startPoint x: 195, startPoint y: 45, endPoint x: 199, endPoint y: 43, distance: 4.3
click at [198, 43] on div "Tipo de busqueda Número de identificación Seleccione tipo de búsqueda Sitio MLA…" at bounding box center [222, 37] width 396 height 22
click at [270, 38] on button "button" at bounding box center [266, 37] width 17 height 12
click at [67, 114] on span "208113795" at bounding box center [60, 113] width 17 height 8
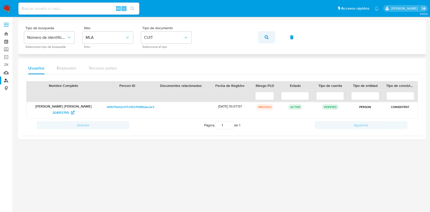
click at [267, 37] on icon "button" at bounding box center [266, 37] width 4 height 4
click at [65, 112] on span "1075565" at bounding box center [60, 113] width 13 height 8
click at [260, 37] on button "button" at bounding box center [266, 37] width 17 height 12
click at [61, 115] on span "454824830" at bounding box center [60, 113] width 18 height 8
click at [261, 37] on button "button" at bounding box center [266, 37] width 17 height 12
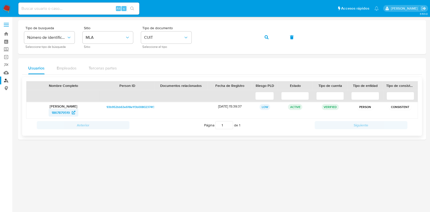
click at [63, 113] on span "1867879519" at bounding box center [61, 113] width 18 height 8
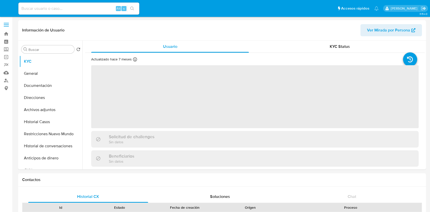
select select "10"
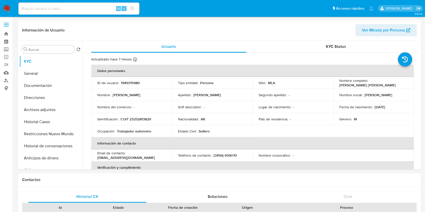
drag, startPoint x: 46, startPoint y: 121, endPoint x: 0, endPoint y: 127, distance: 46.2
click at [46, 121] on button "Historial Casos" at bounding box center [50, 122] width 63 height 12
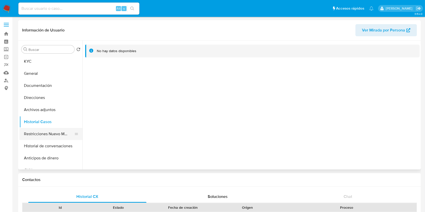
click at [50, 134] on button "Restricciones Nuevo Mundo" at bounding box center [48, 134] width 59 height 12
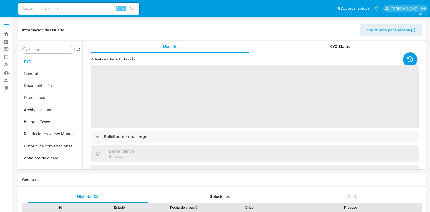
select select "10"
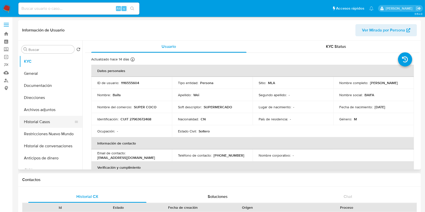
click at [44, 118] on button "Historial Casos" at bounding box center [48, 122] width 59 height 12
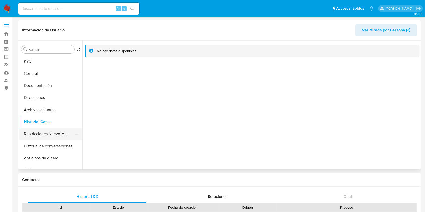
click at [47, 130] on button "Restricciones Nuevo Mundo" at bounding box center [48, 134] width 59 height 12
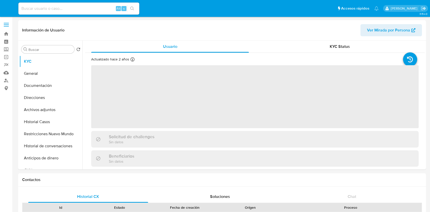
select select "10"
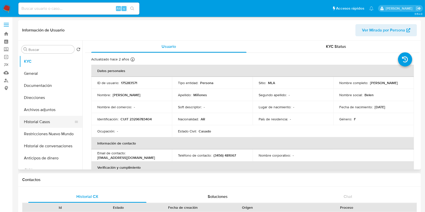
click at [44, 122] on button "Historial Casos" at bounding box center [48, 122] width 59 height 12
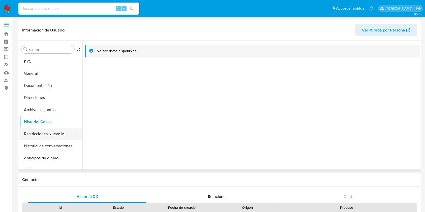
click at [31, 134] on button "Restricciones Nuevo Mundo" at bounding box center [48, 134] width 59 height 12
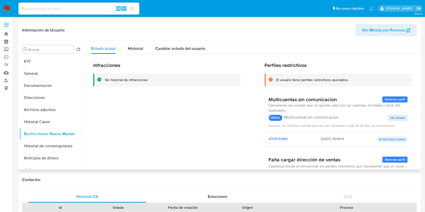
click at [377, 31] on span "Ver Mirada por Persona" at bounding box center [383, 30] width 43 height 12
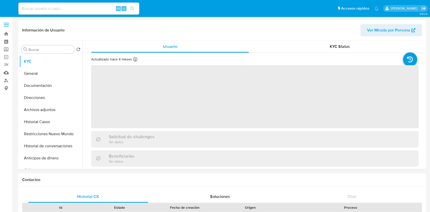
select select "10"
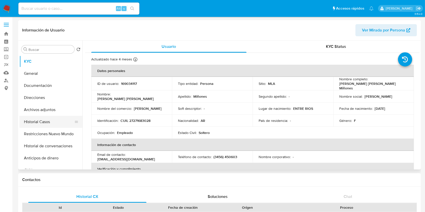
click at [47, 122] on button "Historial Casos" at bounding box center [48, 122] width 59 height 12
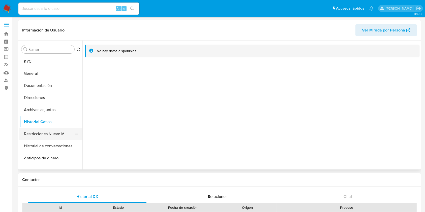
drag, startPoint x: 36, startPoint y: 126, endPoint x: 37, endPoint y: 130, distance: 4.3
click at [36, 126] on button "Historial Casos" at bounding box center [50, 122] width 63 height 12
click at [37, 132] on button "Restricciones Nuevo Mundo" at bounding box center [48, 134] width 59 height 12
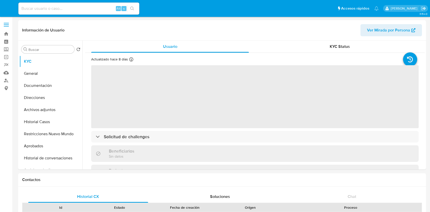
select select "10"
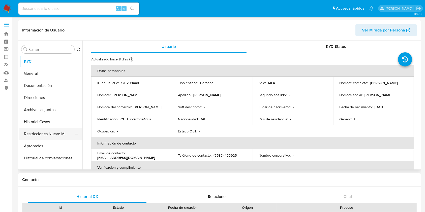
click at [44, 132] on button "Restricciones Nuevo Mundo" at bounding box center [48, 134] width 59 height 12
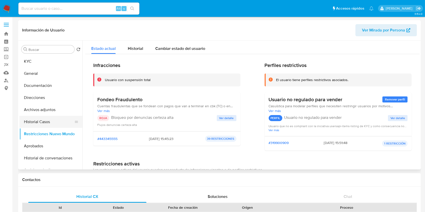
click at [45, 122] on button "Historial Casos" at bounding box center [48, 122] width 59 height 12
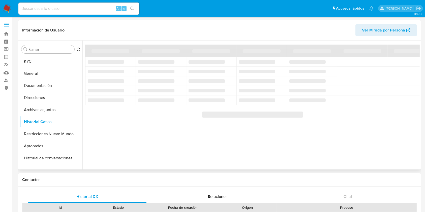
click at [399, 28] on span "Ver Mirada por Persona" at bounding box center [383, 30] width 43 height 12
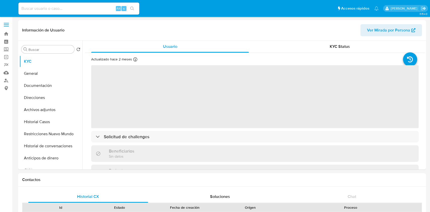
select select "10"
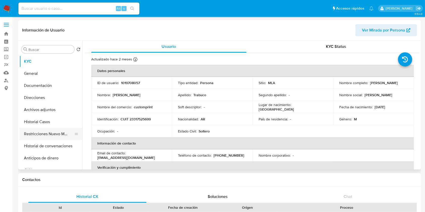
click at [47, 133] on button "Restricciones Nuevo Mundo" at bounding box center [48, 134] width 59 height 12
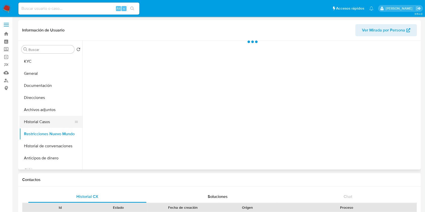
click at [50, 122] on button "Historial Casos" at bounding box center [48, 122] width 59 height 12
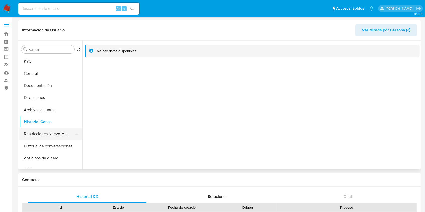
click at [52, 135] on button "Restricciones Nuevo Mundo" at bounding box center [48, 134] width 59 height 12
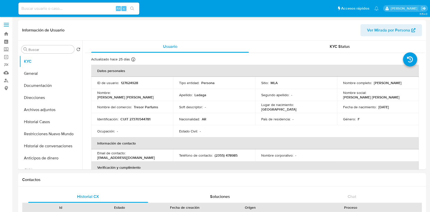
select select "10"
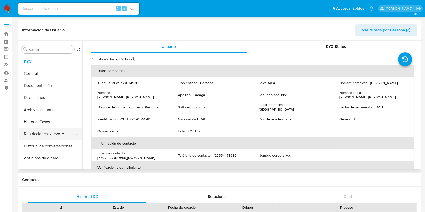
click at [45, 131] on button "Restricciones Nuevo Mundo" at bounding box center [48, 134] width 59 height 12
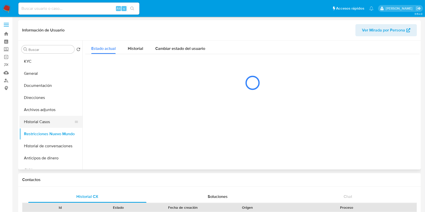
click at [45, 123] on button "Historial Casos" at bounding box center [48, 122] width 59 height 12
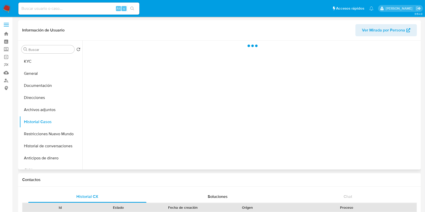
click at [393, 27] on span "Ver Mirada por Persona" at bounding box center [383, 30] width 43 height 12
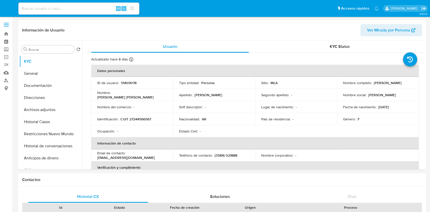
select select "10"
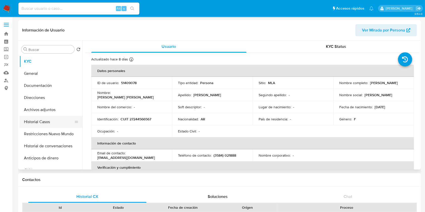
click at [46, 125] on button "Historial Casos" at bounding box center [48, 122] width 59 height 12
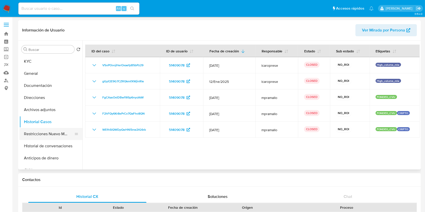
click at [54, 130] on button "Restricciones Nuevo Mundo" at bounding box center [48, 134] width 59 height 12
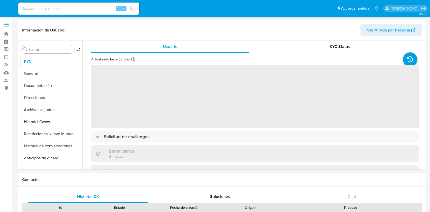
select select "10"
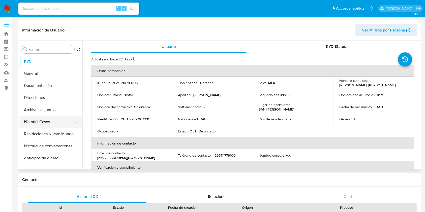
click at [51, 119] on button "Historial Casos" at bounding box center [48, 122] width 59 height 12
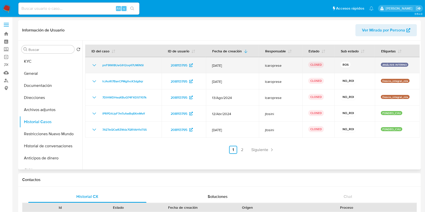
click at [94, 65] on icon "Mostrar/Ocultar" at bounding box center [94, 65] width 4 height 2
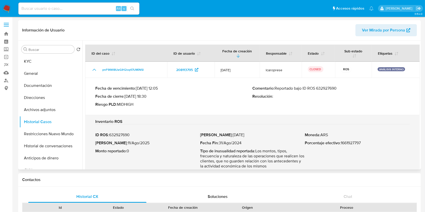
click at [332, 88] on p "Comentario : Reportado bajo ID ROS 632927690" at bounding box center [330, 88] width 157 height 5
click at [119, 142] on p "Fecha ROS : 11/Ago/2025" at bounding box center [147, 143] width 105 height 5
drag, startPoint x: 119, startPoint y: 142, endPoint x: 135, endPoint y: 144, distance: 15.9
click at [135, 144] on p "Fecha ROS : 11/Ago/2025" at bounding box center [147, 143] width 105 height 5
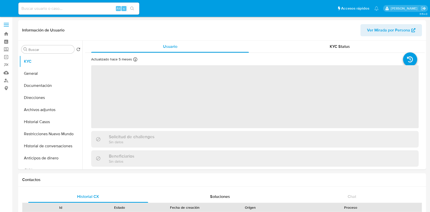
select select "10"
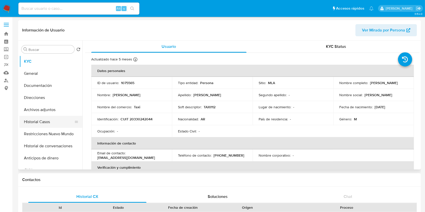
click at [43, 126] on button "Historial Casos" at bounding box center [48, 122] width 59 height 12
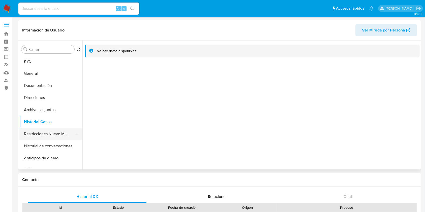
click at [43, 129] on button "Restricciones Nuevo Mundo" at bounding box center [48, 134] width 59 height 12
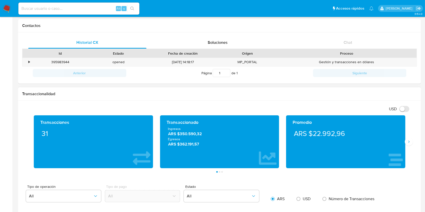
scroll to position [121, 0]
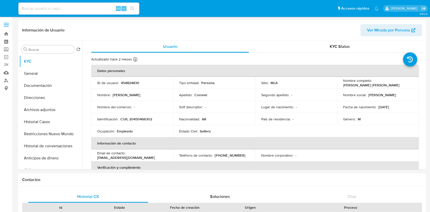
select select "10"
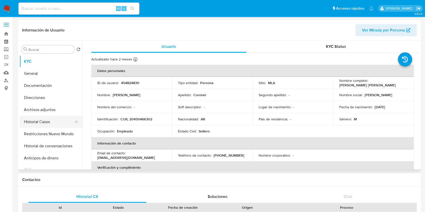
drag, startPoint x: 46, startPoint y: 121, endPoint x: 29, endPoint y: 125, distance: 17.2
click at [46, 121] on button "Historial Casos" at bounding box center [48, 122] width 59 height 12
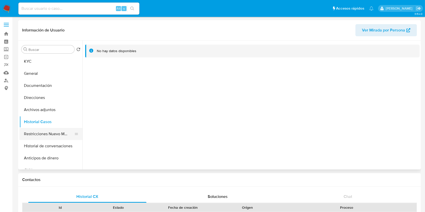
click at [47, 132] on button "Restricciones Nuevo Mundo" at bounding box center [48, 134] width 59 height 12
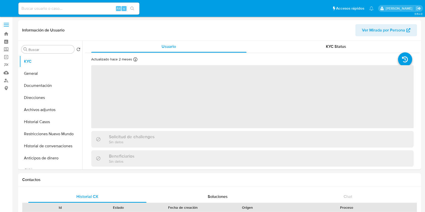
select select "10"
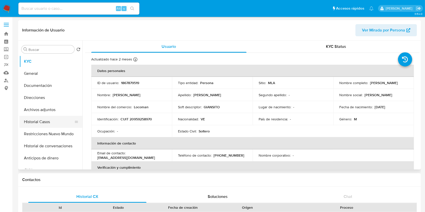
click at [41, 122] on button "Historial Casos" at bounding box center [48, 122] width 59 height 12
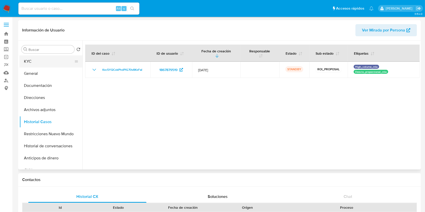
click at [43, 61] on button "KYC" at bounding box center [48, 61] width 59 height 12
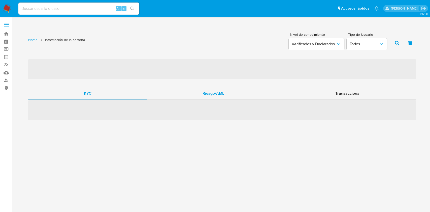
click at [210, 91] on span "Riesgo/AML" at bounding box center [213, 93] width 22 height 6
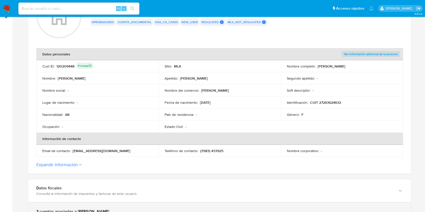
scroll to position [168, 0]
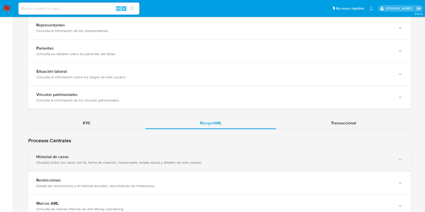
click at [198, 149] on div "Historial de casos Visualiza todos los casos con ID, fecha de creación, respons…" at bounding box center [219, 159] width 382 height 23
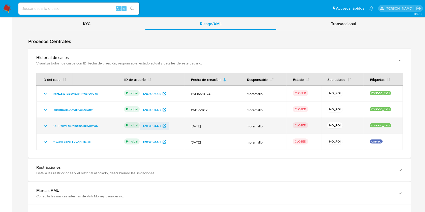
scroll to position [470, 0]
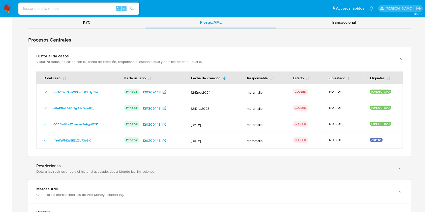
click at [161, 166] on div "Restricciones" at bounding box center [214, 165] width 356 height 5
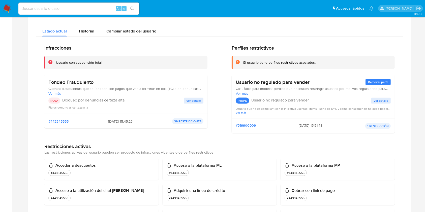
scroll to position [638, 0]
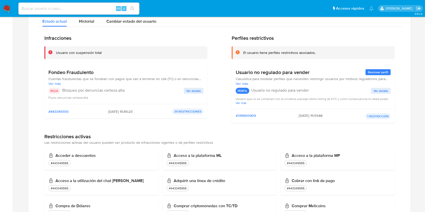
click at [195, 93] on span "Ver detalle" at bounding box center [193, 90] width 15 height 5
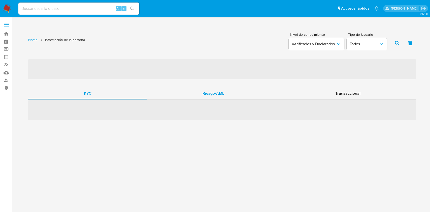
click at [201, 96] on div "Riesgo/AML" at bounding box center [213, 93] width 133 height 12
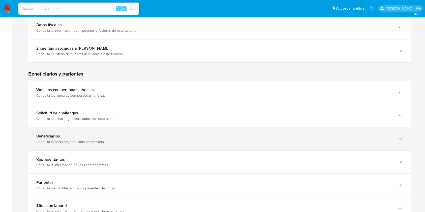
scroll to position [403, 0]
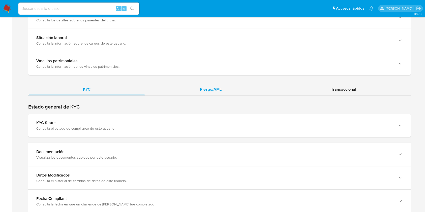
click at [229, 92] on div "Riesgo/AML" at bounding box center [210, 89] width 131 height 12
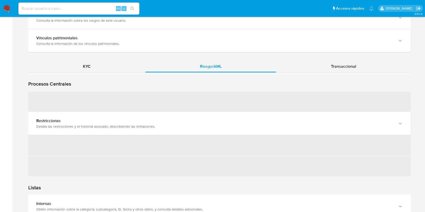
scroll to position [436, 0]
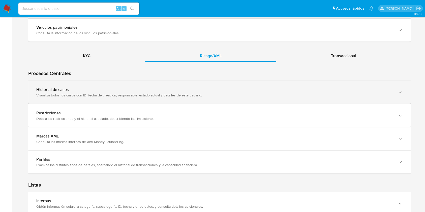
click at [197, 95] on div "Visualiza todos los casos con ID, fecha de creación, responsable, estado actual…" at bounding box center [214, 95] width 356 height 5
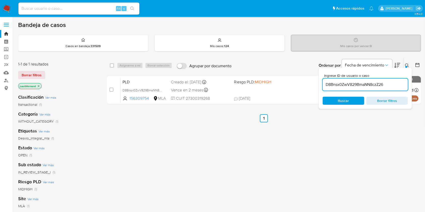
click at [394, 84] on input "D8Bnsx0ZwV829BmaNN8czZ26" at bounding box center [364, 84] width 85 height 7
paste input "m1yYsRaH32OWC1drsI7V5LeH"
type input "m1yYsRaH32OWC1drsI7V5LeH"
drag, startPoint x: 111, startPoint y: 65, endPoint x: 115, endPoint y: 67, distance: 4.9
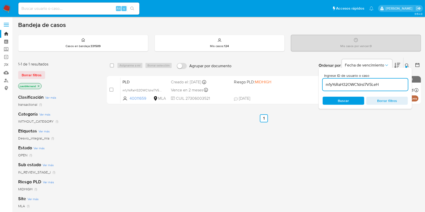
click at [111, 65] on input "checkbox" at bounding box center [112, 65] width 4 height 4
checkbox input "true"
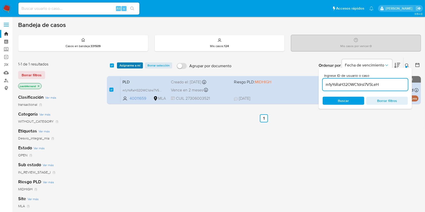
click at [125, 65] on span "Asignarme a mí" at bounding box center [129, 65] width 21 height 5
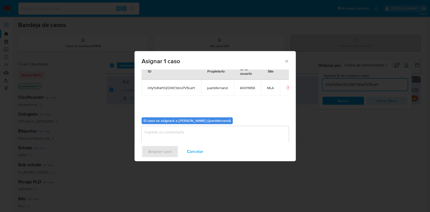
scroll to position [26, 0]
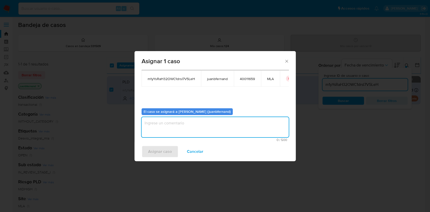
click at [184, 128] on textarea "assign-modal" at bounding box center [215, 127] width 147 height 20
click at [167, 154] on span "Asignar caso" at bounding box center [160, 151] width 24 height 11
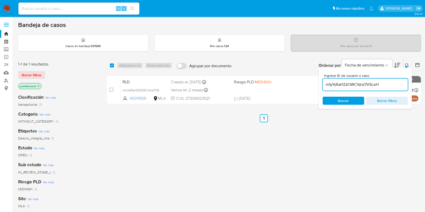
click at [386, 84] on input "m1yYsRaH32OWC1drsI7V5LeH" at bounding box center [364, 84] width 85 height 7
paste input "70zhopXL1SrCMvxClRUX1gI8"
type input "70zhopXL1SrCMvxClRUX1gI8"
click at [113, 65] on input "checkbox" at bounding box center [112, 65] width 4 height 4
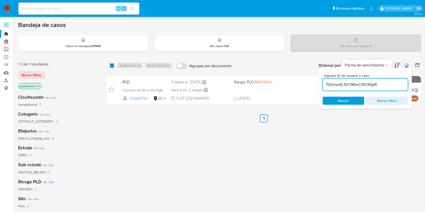
checkbox input "true"
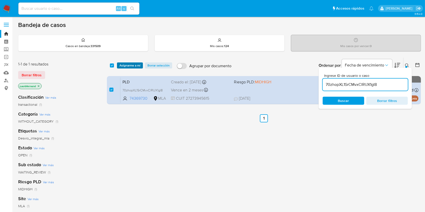
click at [131, 68] on span "Asignarme a mí" at bounding box center [129, 65] width 21 height 5
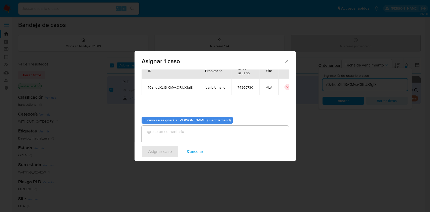
scroll to position [26, 0]
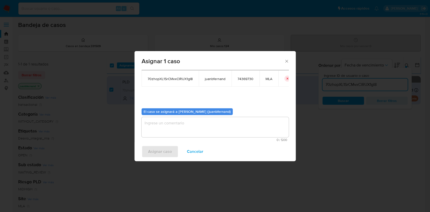
click at [175, 138] on div "0 / 500 500 caracteres restantes" at bounding box center [215, 129] width 147 height 24
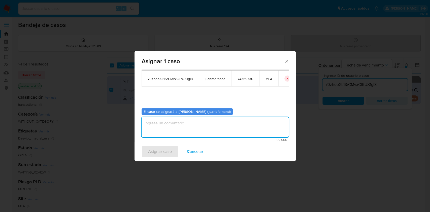
click at [178, 131] on textarea "assign-modal" at bounding box center [215, 127] width 147 height 20
click at [163, 151] on span "Asignar caso" at bounding box center [160, 151] width 24 height 11
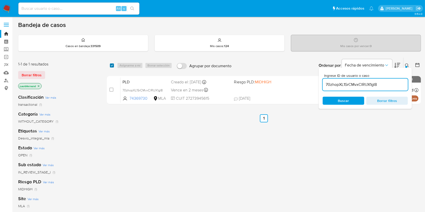
click at [111, 65] on input "checkbox" at bounding box center [112, 65] width 4 height 4
checkbox input "true"
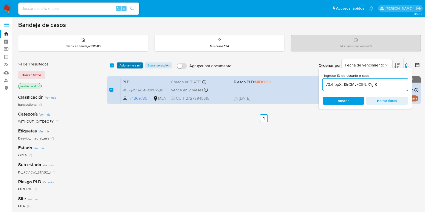
click at [129, 63] on span "Asignarme a mí" at bounding box center [129, 65] width 21 height 5
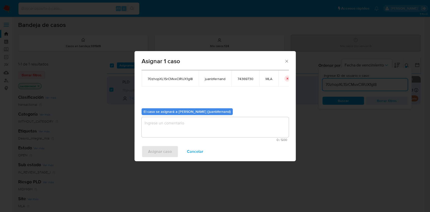
click at [165, 125] on textarea "assign-modal" at bounding box center [215, 127] width 147 height 20
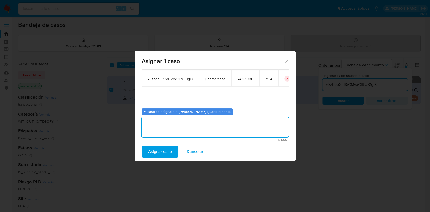
click at [163, 154] on span "Asignar caso" at bounding box center [160, 151] width 24 height 11
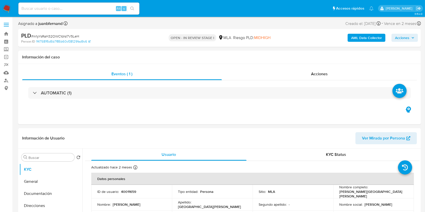
select select "10"
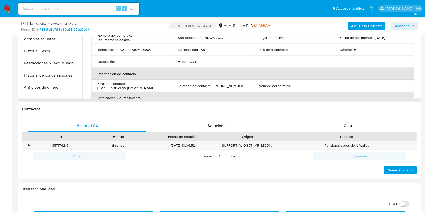
scroll to position [201, 0]
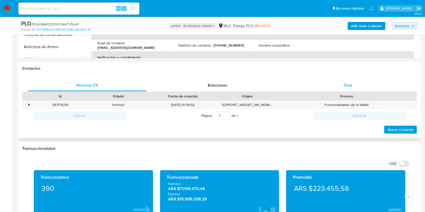
click at [366, 84] on div "Chat" at bounding box center [348, 85] width 118 height 12
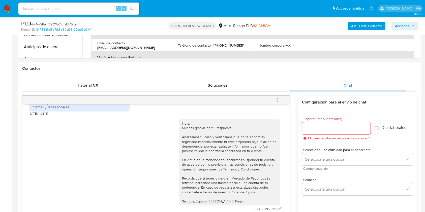
scroll to position [235, 0]
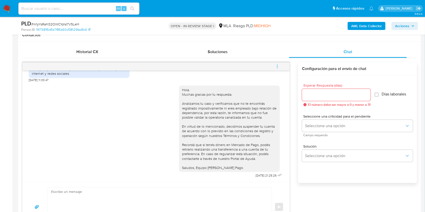
click at [279, 64] on icon "menu-action" at bounding box center [277, 66] width 5 height 5
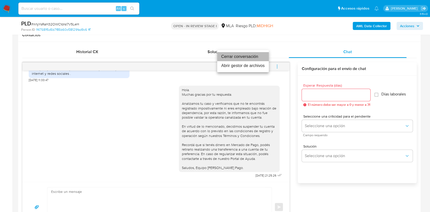
click at [254, 59] on li "Cerrar conversación" at bounding box center [243, 56] width 52 height 9
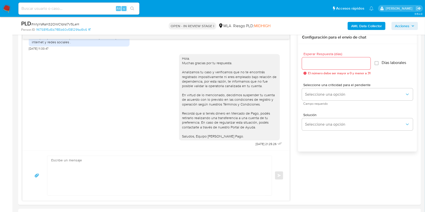
scroll to position [65, 0]
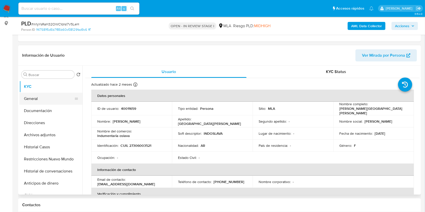
click at [39, 101] on button "General" at bounding box center [48, 99] width 59 height 12
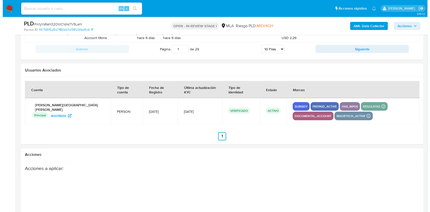
scroll to position [904, 0]
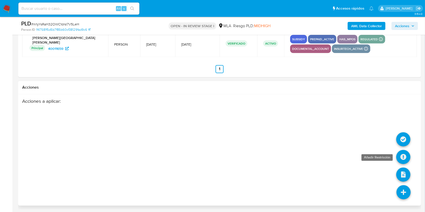
click at [402, 156] on icon at bounding box center [403, 157] width 14 height 14
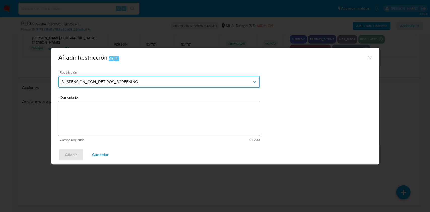
click at [119, 81] on span "SUSPENSION_CON_RETIROS_SCREENING" at bounding box center [156, 81] width 190 height 5
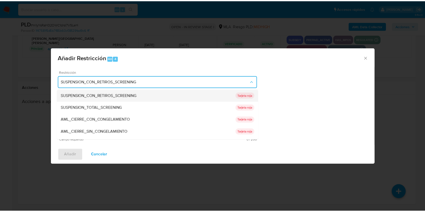
scroll to position [67, 0]
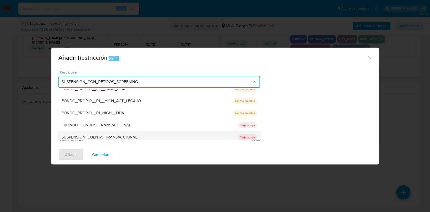
click at [119, 135] on span "SUSPENSION_CUENTA_TRANSACCIONAL" at bounding box center [99, 137] width 76 height 5
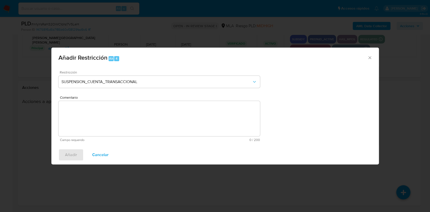
click at [128, 119] on textarea "Comentario" at bounding box center [158, 118] width 201 height 35
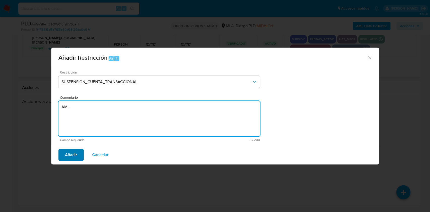
type textarea "AML"
click at [63, 158] on button "Añadir" at bounding box center [70, 155] width 25 height 12
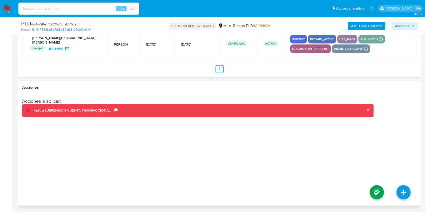
click at [372, 184] on li at bounding box center [376, 193] width 27 height 28
click at [373, 187] on icon at bounding box center [376, 192] width 14 height 14
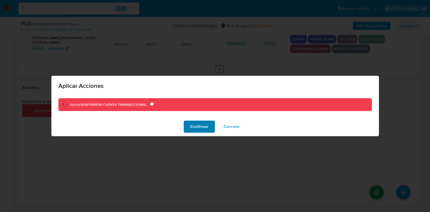
click at [206, 125] on span "Confirmar" at bounding box center [199, 126] width 18 height 11
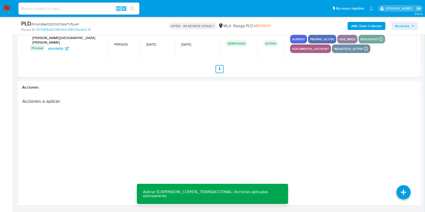
click at [363, 23] on b "AML Data Collector" at bounding box center [366, 26] width 31 height 8
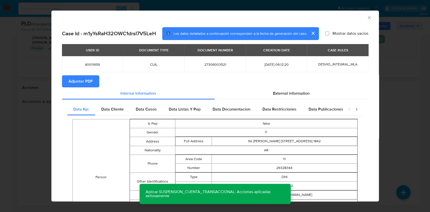
click at [90, 79] on span "Adjuntar PDF" at bounding box center [80, 81] width 24 height 11
click at [367, 18] on icon "Cerrar ventana" at bounding box center [369, 17] width 5 height 5
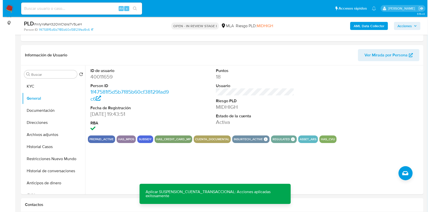
scroll to position [65, 0]
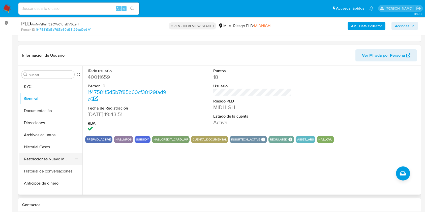
click at [42, 158] on button "Restricciones Nuevo Mundo" at bounding box center [48, 159] width 59 height 12
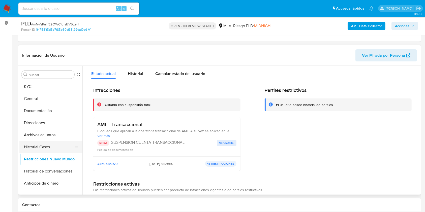
click at [37, 148] on button "Historial Casos" at bounding box center [48, 147] width 59 height 12
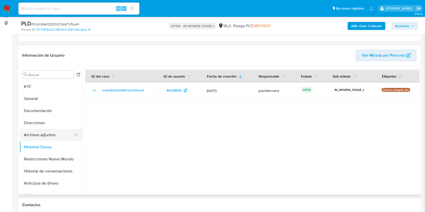
click at [44, 133] on button "Archivos adjuntos" at bounding box center [48, 135] width 59 height 12
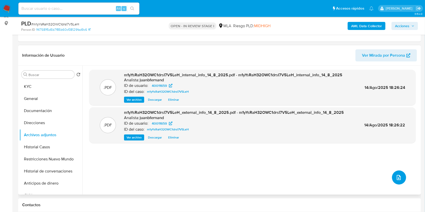
click at [392, 174] on button "upload-file" at bounding box center [399, 177] width 14 height 14
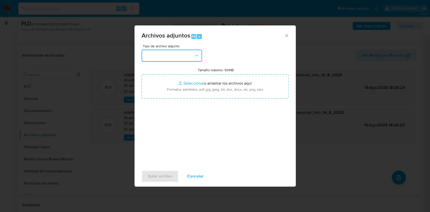
click at [167, 57] on button "button" at bounding box center [172, 56] width 60 height 12
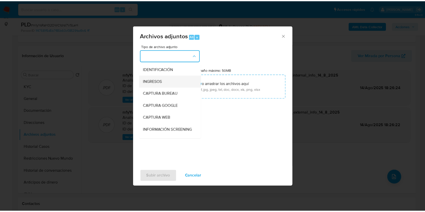
scroll to position [33, 0]
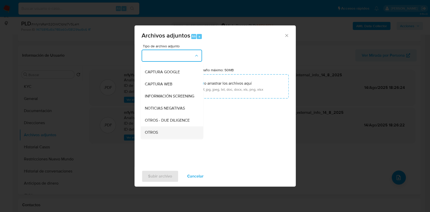
click at [167, 136] on div "OTROS" at bounding box center [170, 132] width 51 height 12
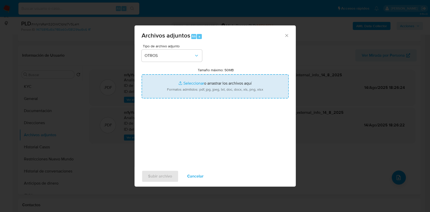
type input "C:\fakepath\Caselog m1yYsRaH32OWC1drsI7V5LeH_2025_07_17_21_38_43.docx"
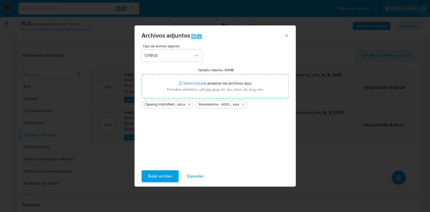
click at [165, 175] on span "Subir archivo" at bounding box center [160, 176] width 24 height 11
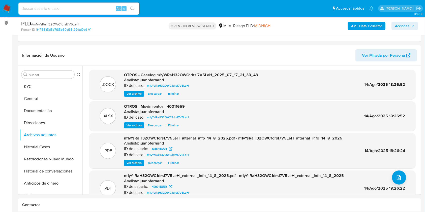
click at [409, 25] on span "Acciones" at bounding box center [402, 26] width 14 height 8
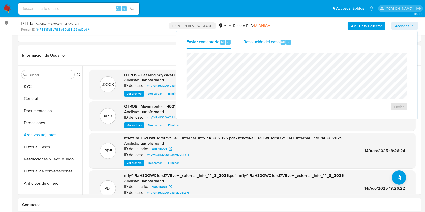
click at [268, 48] on div "Resolución del caso Alt r" at bounding box center [267, 42] width 48 height 13
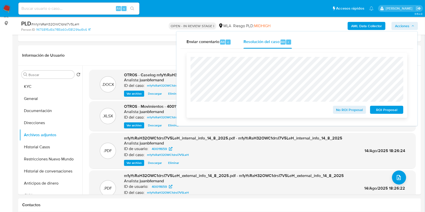
click at [393, 110] on span "ROI Proposal" at bounding box center [386, 109] width 26 height 7
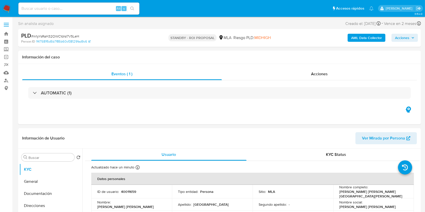
select select "10"
drag, startPoint x: 59, startPoint y: 3, endPoint x: 60, endPoint y: 8, distance: 5.2
click at [60, 5] on div "Alt s" at bounding box center [78, 9] width 121 height 12
click at [60, 9] on input at bounding box center [78, 8] width 121 height 7
paste input "70zhopXL1SrCMvxClRUX1gI8"
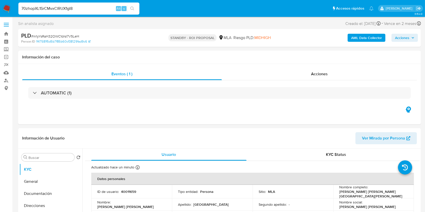
type input "70zhopXL1SrCMvxClRUX1gI8"
click at [136, 7] on button "search-icon" at bounding box center [132, 8] width 10 height 7
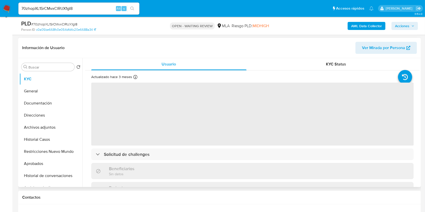
scroll to position [134, 0]
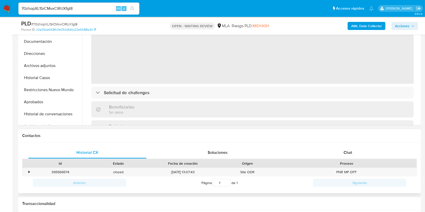
click at [352, 162] on div "Proceso" at bounding box center [346, 163] width 133 height 5
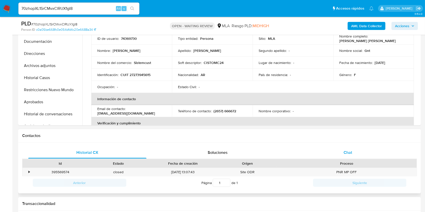
click at [355, 155] on div "Chat" at bounding box center [348, 153] width 118 height 12
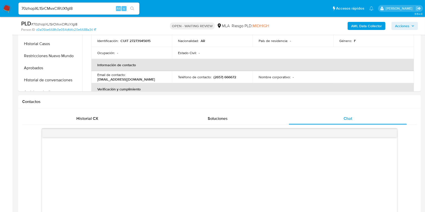
scroll to position [201, 0]
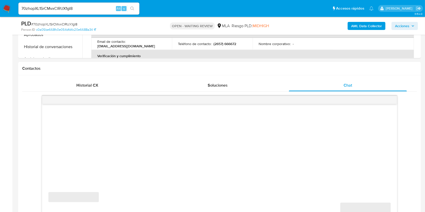
select select "10"
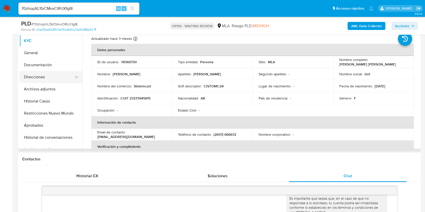
scroll to position [101, 0]
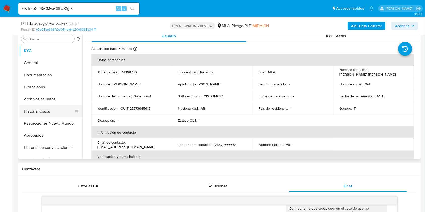
click at [53, 109] on button "Historial Casos" at bounding box center [48, 111] width 59 height 12
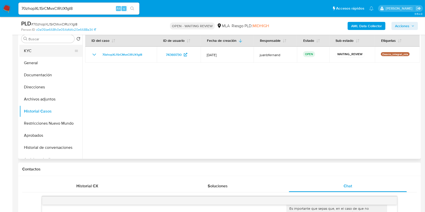
click at [38, 50] on button "KYC" at bounding box center [48, 51] width 59 height 12
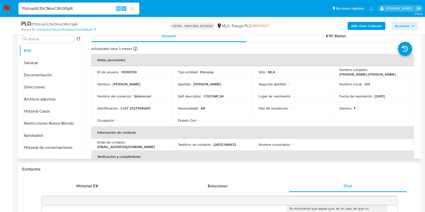
click at [153, 145] on p "[EMAIL_ADDRESS][DOMAIN_NAME]" at bounding box center [126, 147] width 58 height 5
drag, startPoint x: 153, startPoint y: 144, endPoint x: 130, endPoint y: 146, distance: 23.5
click at [130, 146] on p "[EMAIL_ADDRESS][DOMAIN_NAME]" at bounding box center [126, 147] width 58 height 5
copy p "[EMAIL_ADDRESS][DOMAIN_NAME]"
click at [144, 108] on p "CUIT 27273945615" at bounding box center [135, 108] width 30 height 5
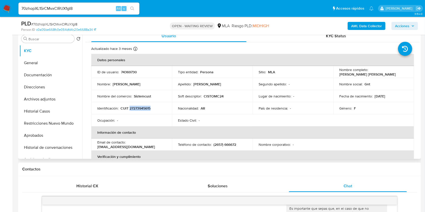
click at [144, 108] on p "CUIT 27273945615" at bounding box center [135, 108] width 30 height 5
copy p "27273945615"
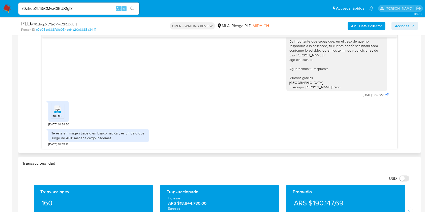
scroll to position [235, 0]
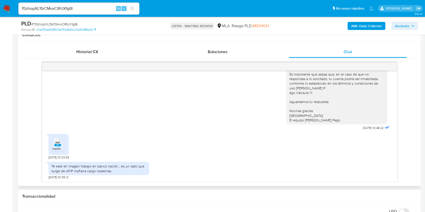
click at [58, 144] on span "PDF" at bounding box center [57, 142] width 5 height 3
click at [88, 7] on input "70zhopXL1SrCMvxClRUX1gI8" at bounding box center [78, 8] width 121 height 7
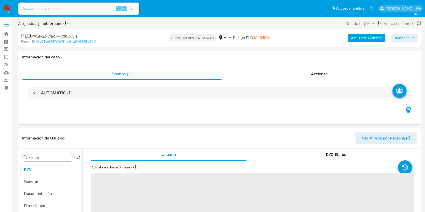
select select "10"
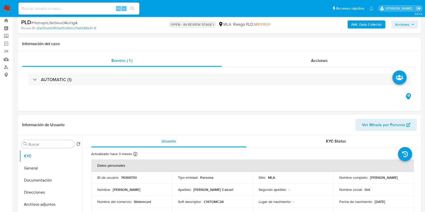
scroll to position [134, 0]
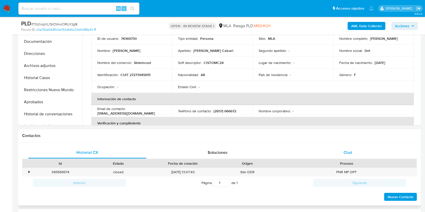
click at [365, 156] on div "Chat" at bounding box center [348, 153] width 118 height 12
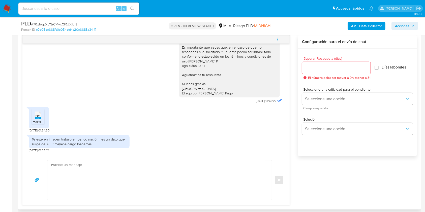
scroll to position [268, 0]
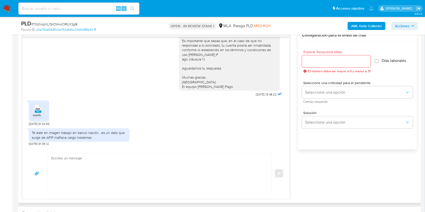
click at [143, 169] on textarea at bounding box center [158, 174] width 214 height 40
paste textarea "Hola. ¡Muchas gracias por tu respuesta! Confirmamos la recepción de la document…"
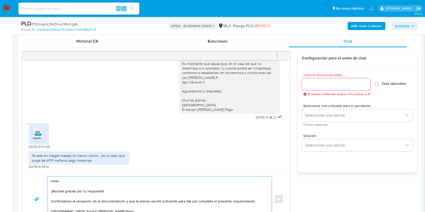
scroll to position [235, 0]
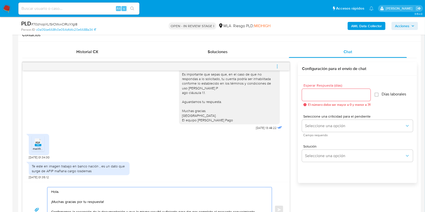
type textarea "Hola. ¡Muchas gracias por tu respuesta! Confirmamos la recepción de la document…"
click at [332, 98] on div at bounding box center [336, 95] width 68 height 12
click at [332, 95] on input "Esperar Respuesta (días)" at bounding box center [336, 95] width 68 height 7
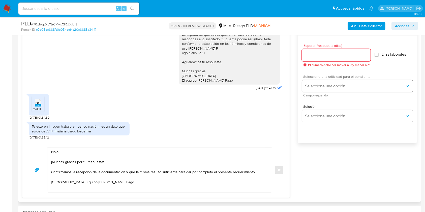
scroll to position [268, 0]
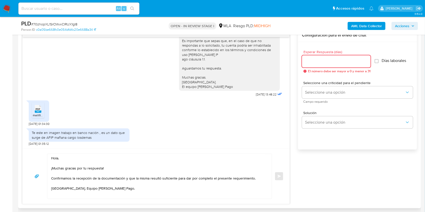
click at [328, 62] on input "Esperar Respuesta (días)" at bounding box center [336, 61] width 68 height 7
type input "1"
click at [114, 163] on textarea "Hola. ¡Muchas gracias por tu respuesta! Confirmamos la recepción de la document…" at bounding box center [158, 176] width 214 height 45
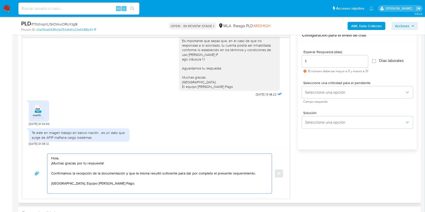
click at [62, 174] on textarea "Hola. ¡Muchas gracias por tu respuesta! Confirmamos la recepción de la document…" at bounding box center [158, 174] width 214 height 40
drag, startPoint x: 62, startPoint y: 174, endPoint x: 253, endPoint y: 172, distance: 191.1
click at [253, 172] on textarea "Hola. ¡Muchas gracias por tu respuesta! Confirmamos la recepción de la document…" at bounding box center [158, 174] width 214 height 40
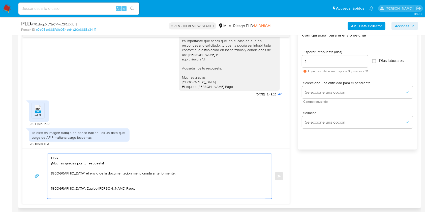
click at [76, 175] on textarea "Hola. ¡Muchas gracias por tu respuesta! [GEOGRAPHIC_DATA] el envio de la docume…" at bounding box center [158, 176] width 214 height 45
click at [77, 174] on textarea "Hola. ¡Muchas gracias por tu respuesta! [GEOGRAPHIC_DATA] el envio de la docume…" at bounding box center [158, 176] width 214 height 45
click at [0, 0] on lt-span "el env í o" at bounding box center [0, 0] width 0 height 0
click at [99, 171] on textarea "Hola. ¡Muchas gracias por tu respuesta! [GEOGRAPHIC_DATA] el envío de la docume…" at bounding box center [158, 176] width 214 height 45
click at [108, 172] on textarea "Hola. ¡Muchas gracias por tu respuesta! [GEOGRAPHIC_DATA] el envío de la docume…" at bounding box center [158, 176] width 214 height 45
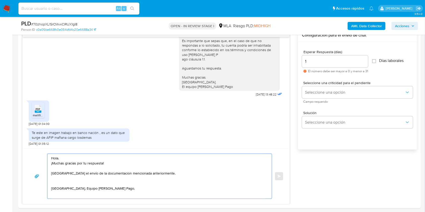
click at [0, 0] on lt-span "documentaci ó n" at bounding box center [0, 0] width 0 height 0
click at [67, 178] on textarea "Hola. ¡Muchas gracias por tu respuesta! [GEOGRAPHIC_DATA] el envío de la docume…" at bounding box center [158, 176] width 214 height 45
click at [71, 181] on textarea "Hola. ¡Muchas gracias por tu respuesta! [GEOGRAPHIC_DATA] el envío de la docume…" at bounding box center [158, 176] width 214 height 45
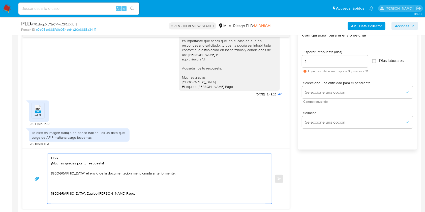
paste textarea "Recuerda que por cualquier consulta puedes contactarte a través de nuestro Port…"
type textarea "Hola. ¡Muchas gracias por tu respuesta! [GEOGRAPHIC_DATA] el envío de la docume…"
click at [318, 67] on div "Esperar Respuesta (días) 1 El número debe ser mayor a 0 y menor a 31" at bounding box center [335, 61] width 66 height 23
click at [321, 61] on input "1" at bounding box center [335, 61] width 66 height 7
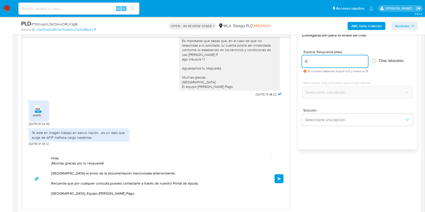
type input "0"
click at [53, 172] on textarea "Hola. ¡Muchas gracias por tu respuesta! [GEOGRAPHIC_DATA] el envío de la docume…" at bounding box center [158, 179] width 214 height 50
click at [150, 192] on textarea "Hola. ¡Muchas gracias por tu respuesta! Nos volvemos a comunicar, ya que aguard…" at bounding box center [158, 179] width 214 height 50
click at [196, 174] on textarea "Hola. ¡Muchas gracias por tu respuesta! Nos volvemos a comunicar, ya que aguard…" at bounding box center [158, 179] width 214 height 50
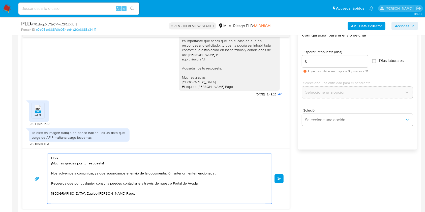
click at [193, 172] on textarea "Hola. ¡Muchas gracias por tu respuesta! Nos volvemos a comunicar, ya que aguard…" at bounding box center [158, 179] width 214 height 50
click at [214, 174] on textarea "Hola. ¡Muchas gracias por tu respuesta! Nos volvemos a comunicar, ya que aguard…" at bounding box center [158, 179] width 214 height 50
click at [121, 193] on textarea "Hola. ¡Muchas gracias por tu respuesta! Nos volvemos a comunicar, ya que aguard…" at bounding box center [158, 179] width 214 height 50
type textarea "Hola. ¡Muchas gracias por tu respuesta! Nos volvemos a comunicar, ya que aguard…"
click at [277, 176] on button "Enviar" at bounding box center [278, 178] width 9 height 9
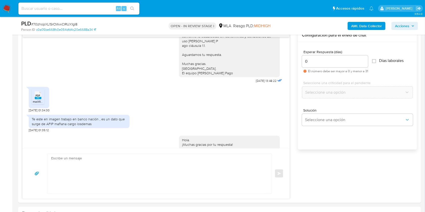
scroll to position [393, 0]
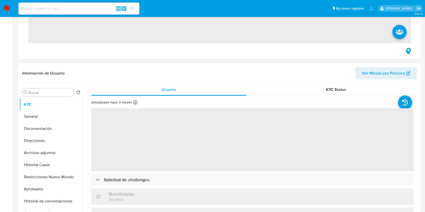
scroll to position [168, 0]
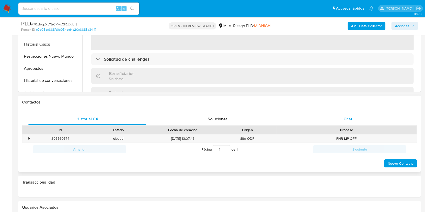
click at [353, 121] on div "Chat" at bounding box center [348, 119] width 118 height 12
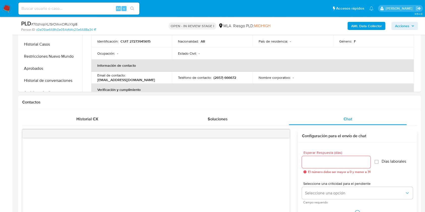
select select "10"
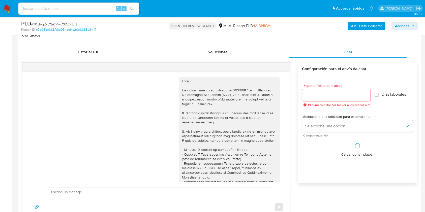
scroll to position [235, 0]
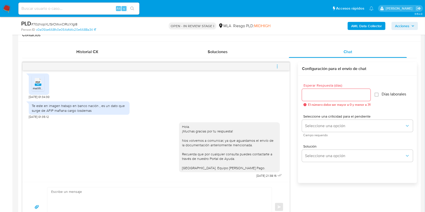
click at [276, 64] on icon "menu-action" at bounding box center [277, 66] width 5 height 5
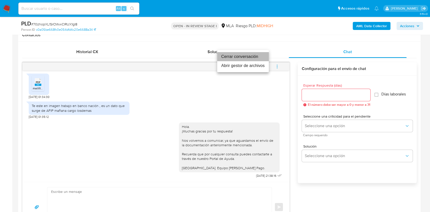
click at [236, 57] on li "Cerrar conversación" at bounding box center [243, 56] width 52 height 9
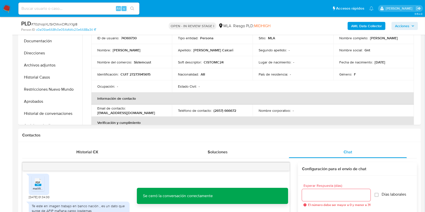
scroll to position [134, 0]
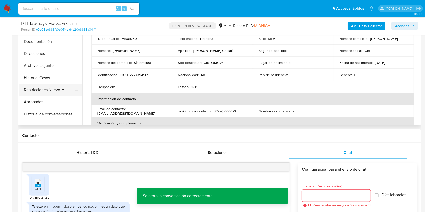
click at [37, 91] on button "Restricciones Nuevo Mundo" at bounding box center [48, 90] width 59 height 12
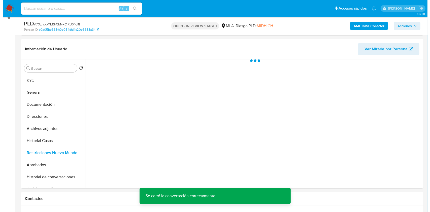
scroll to position [67, 0]
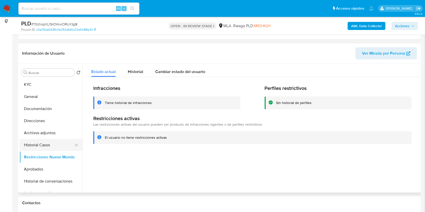
click at [53, 142] on button "Historial Casos" at bounding box center [48, 145] width 59 height 12
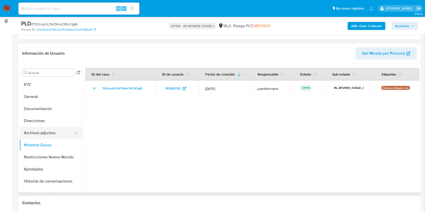
click at [44, 133] on button "Archivos adjuntos" at bounding box center [48, 133] width 59 height 12
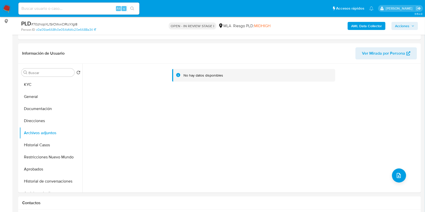
click at [357, 27] on b "AML Data Collector" at bounding box center [366, 26] width 31 height 8
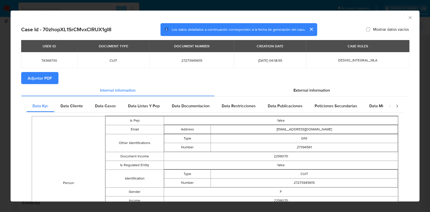
click at [36, 82] on span "Adjuntar PDF" at bounding box center [40, 78] width 24 height 11
click at [408, 16] on icon "Cerrar ventana" at bounding box center [409, 17] width 3 height 3
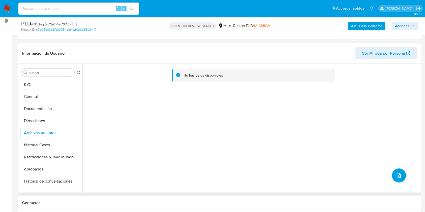
click at [397, 173] on icon "upload-file" at bounding box center [398, 175] width 6 height 6
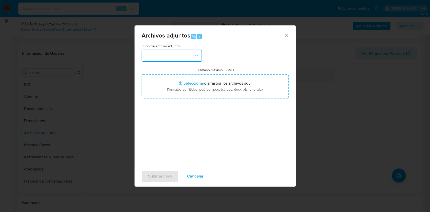
click at [187, 61] on button "button" at bounding box center [172, 56] width 60 height 12
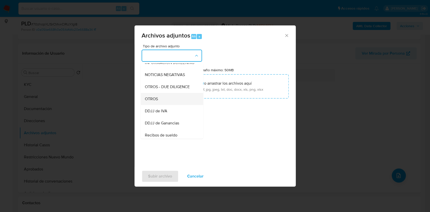
click at [157, 101] on span "OTROS" at bounding box center [151, 98] width 13 height 5
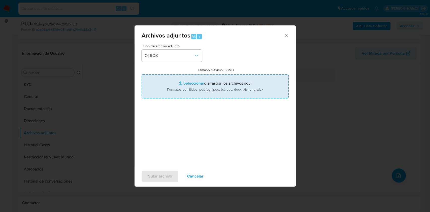
type input "C:\fakepath\Caselog 70zhopXL1SrCMvxClRUX1gI8_2025_07_17_20_29_19.docx"
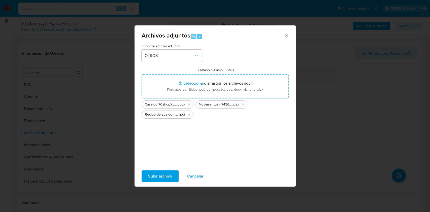
click at [159, 175] on span "Subir archivo" at bounding box center [160, 176] width 24 height 11
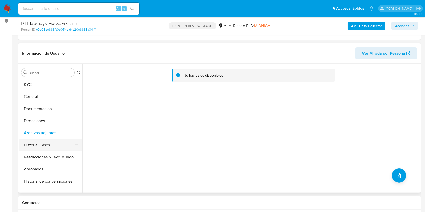
click at [46, 146] on button "Historial Casos" at bounding box center [48, 145] width 59 height 12
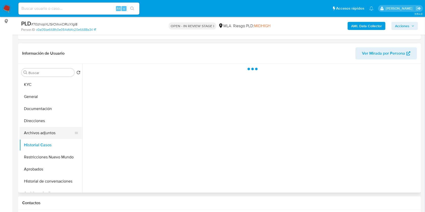
click at [47, 132] on button "Archivos adjuntos" at bounding box center [48, 133] width 59 height 12
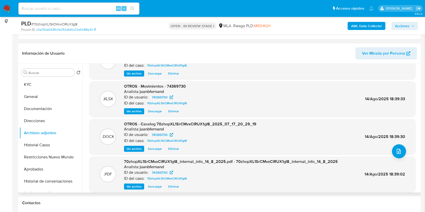
scroll to position [0, 0]
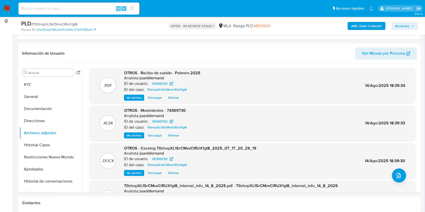
click at [404, 26] on span "Acciones" at bounding box center [402, 26] width 14 height 8
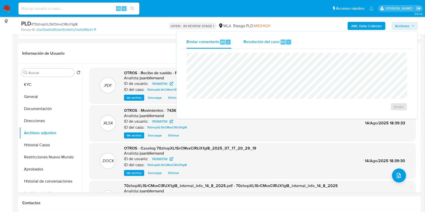
click at [266, 42] on span "Resolución del caso" at bounding box center [261, 42] width 36 height 6
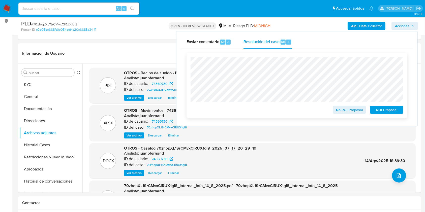
click at [342, 109] on span "No ROI Proposal" at bounding box center [349, 109] width 26 height 7
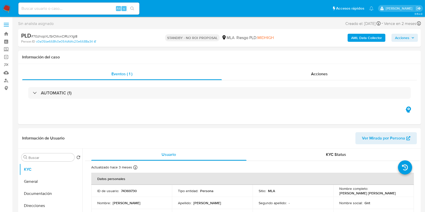
select select "10"
